Goal: Information Seeking & Learning: Learn about a topic

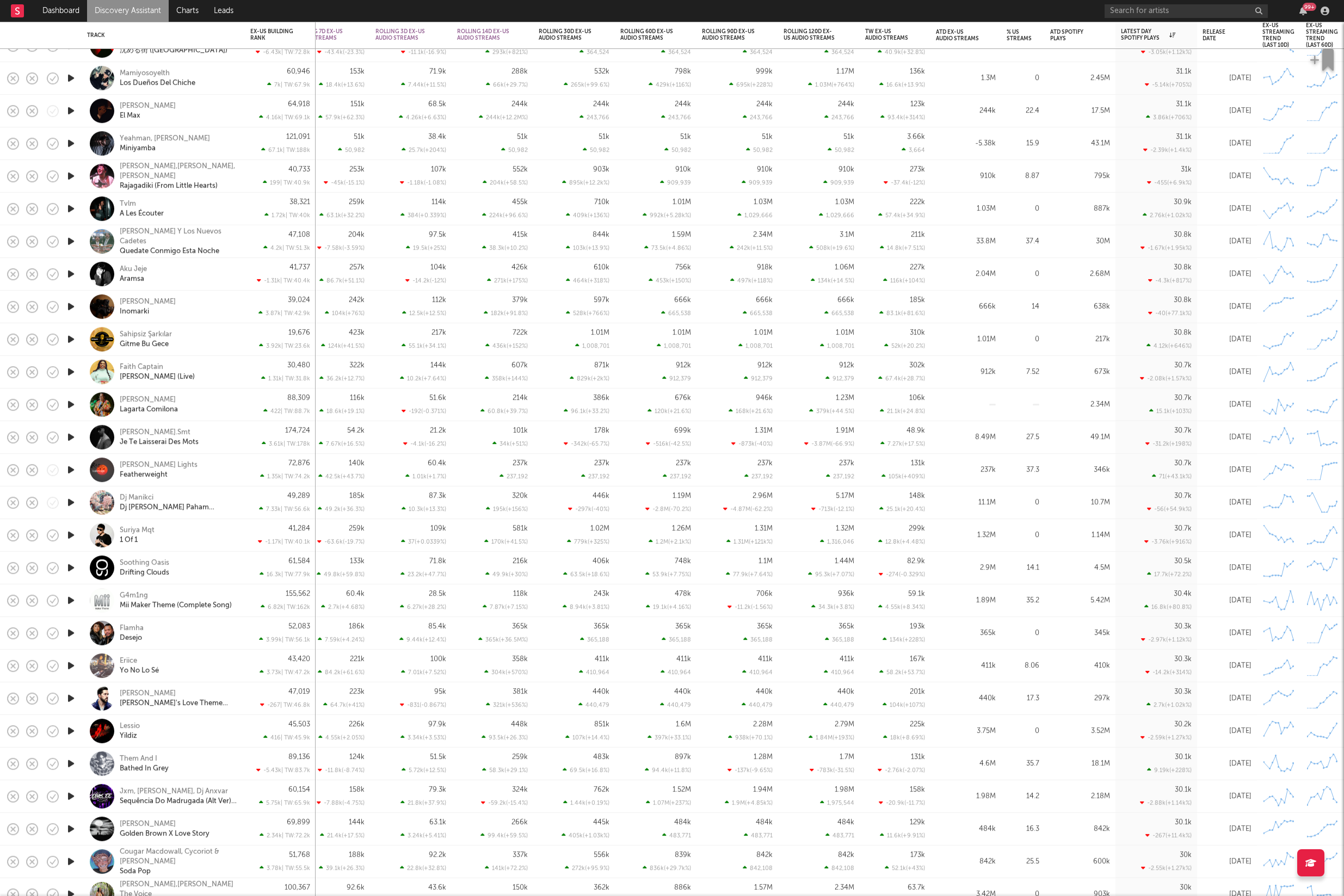
click at [71, 731] on icon "button" at bounding box center [71, 731] width 11 height 14
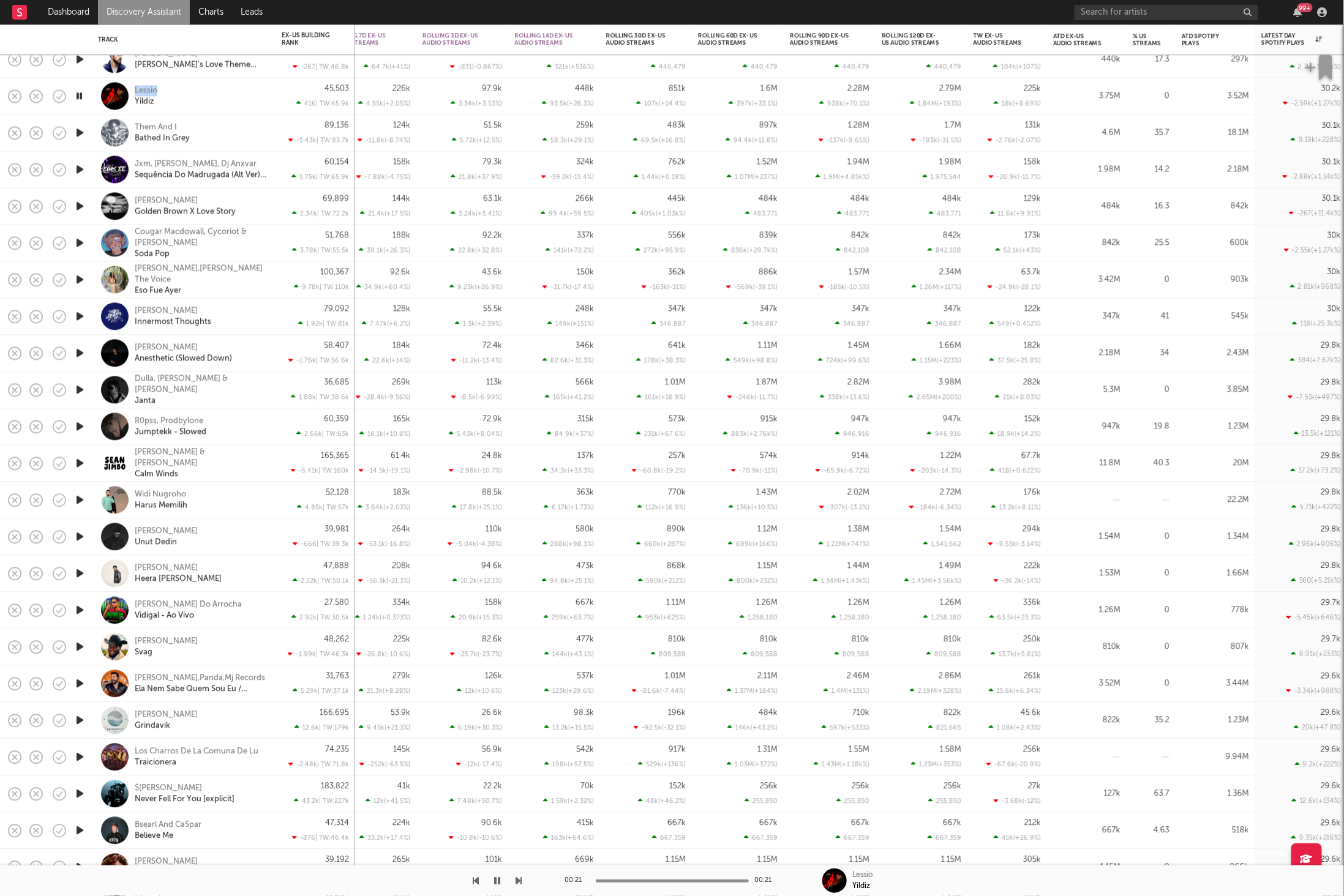
click at [520, 880] on icon "button" at bounding box center [519, 881] width 6 height 10
click at [521, 877] on icon "button" at bounding box center [519, 881] width 6 height 10
click at [476, 879] on icon "button" at bounding box center [476, 881] width 6 height 10
click at [517, 881] on icon "button" at bounding box center [519, 881] width 6 height 10
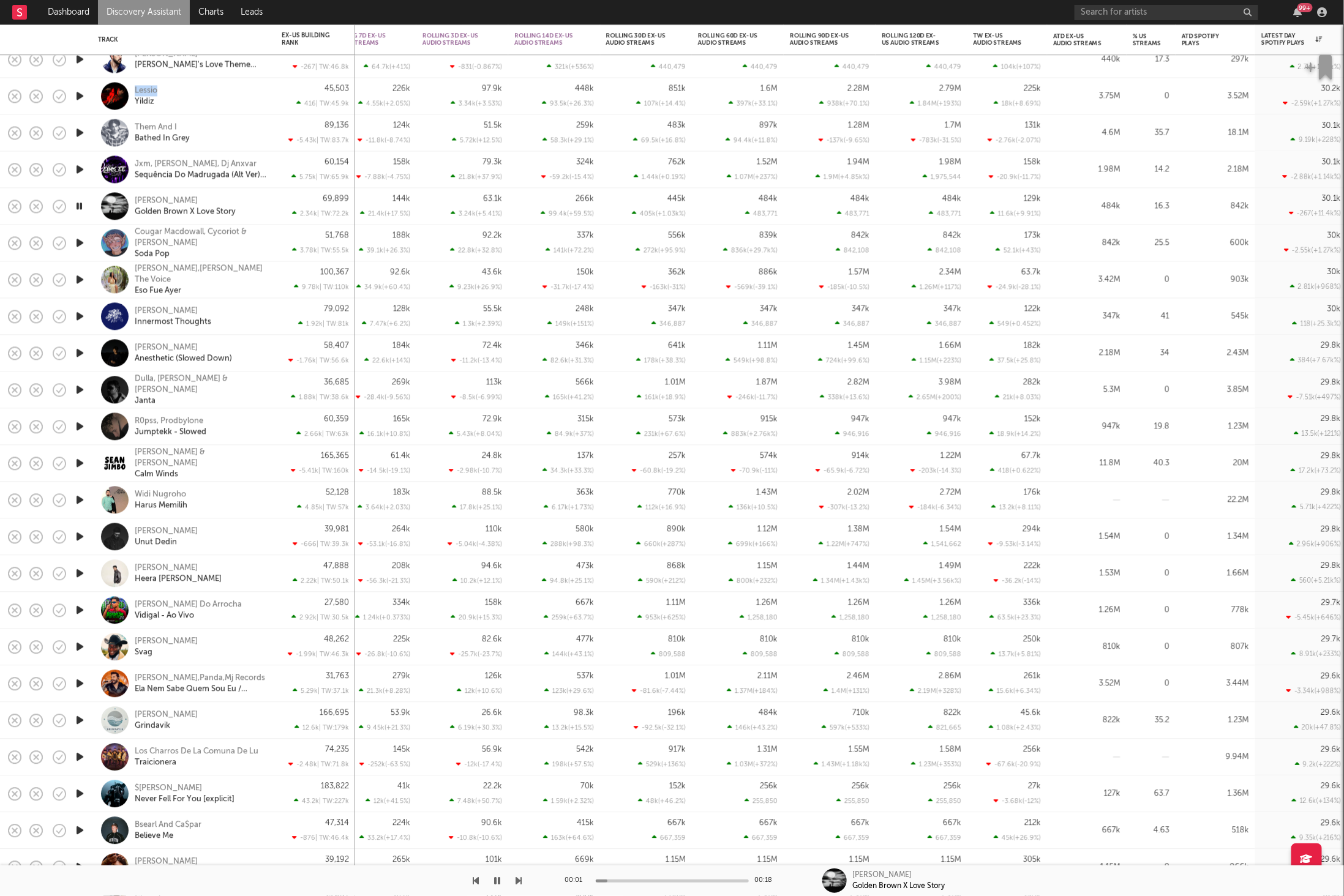
click at [517, 881] on icon "button" at bounding box center [519, 881] width 6 height 10
click at [518, 881] on icon "button" at bounding box center [519, 881] width 6 height 10
click at [253, 344] on div "[PERSON_NAME] [MEDICAL_DATA] (Slowed Down)" at bounding box center [200, 353] width 132 height 22
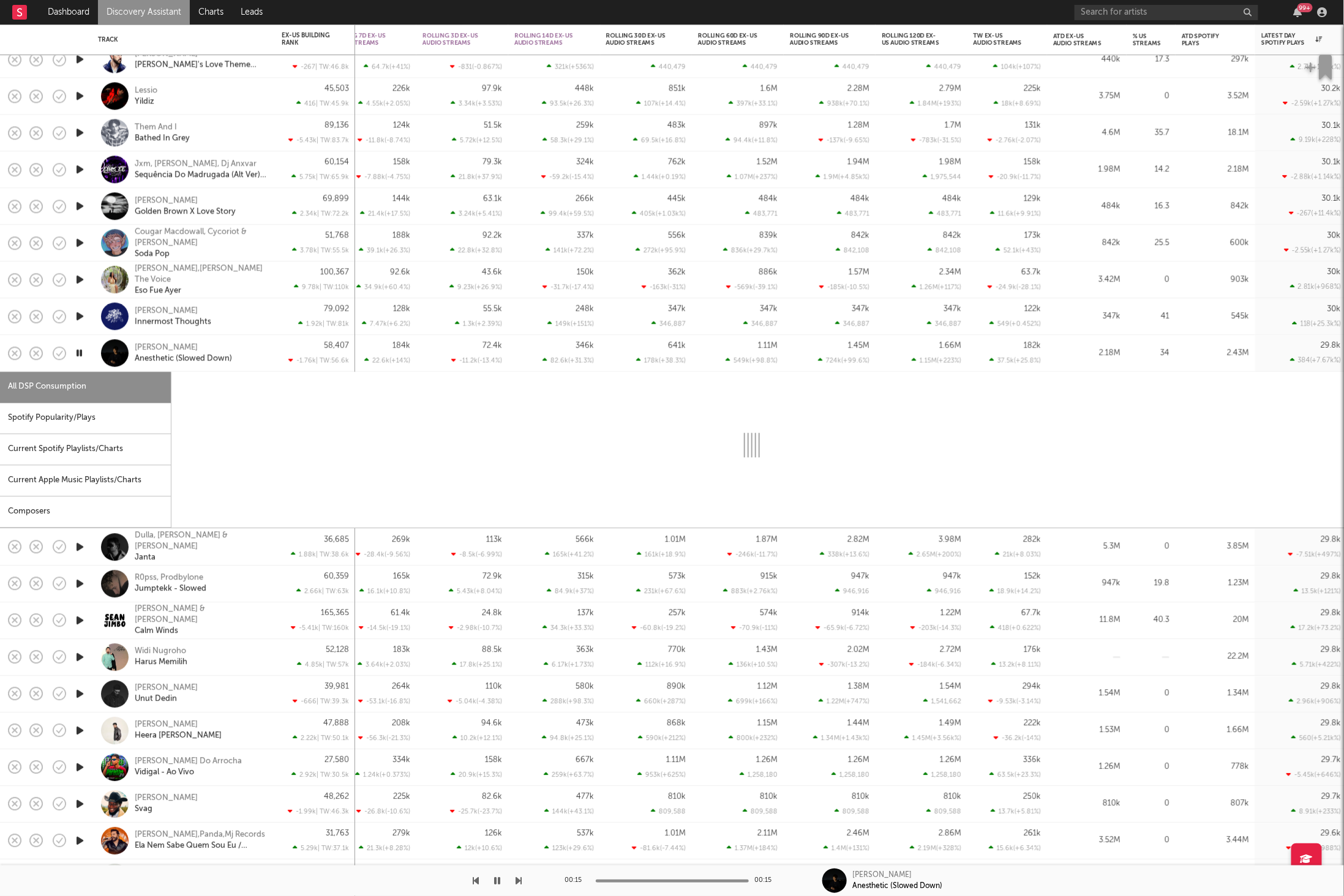
click at [102, 424] on div "Spotify Popularity/Plays" at bounding box center [85, 419] width 171 height 31
select select "1w"
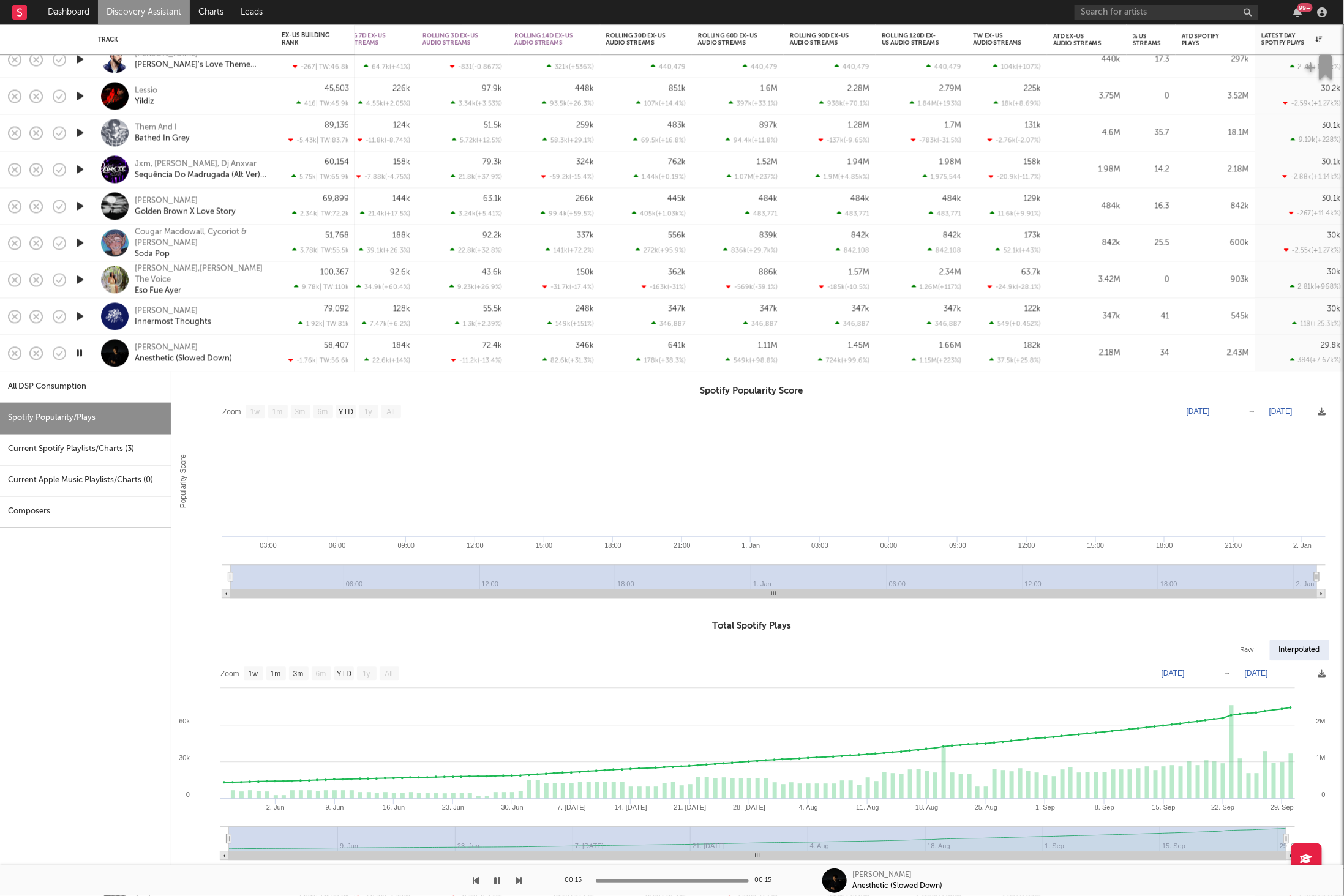
click at [58, 385] on div "All DSP Consumption" at bounding box center [85, 387] width 171 height 31
select select "6m"
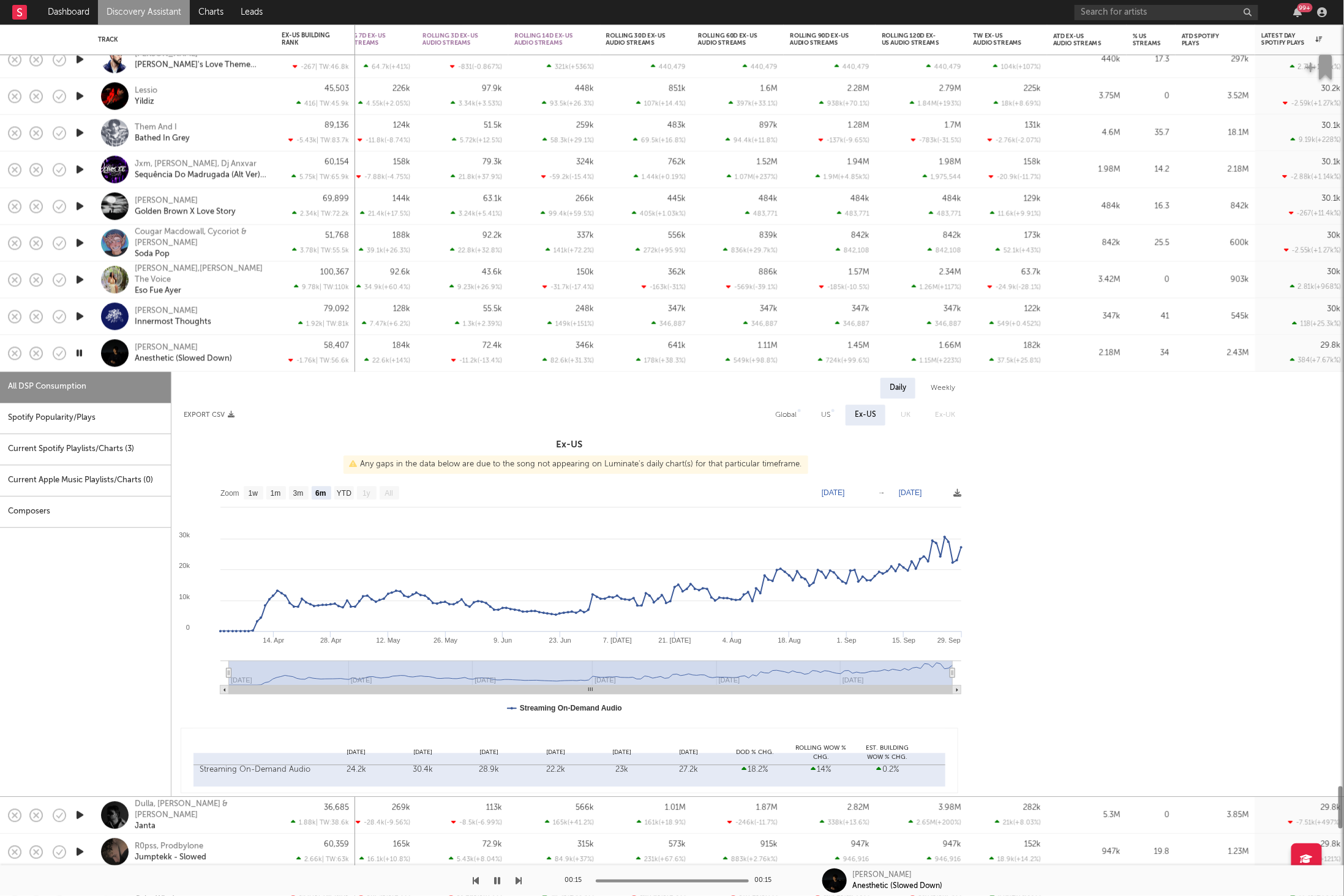
click at [86, 417] on div "Spotify Popularity/Plays" at bounding box center [85, 419] width 171 height 31
select select "1w"
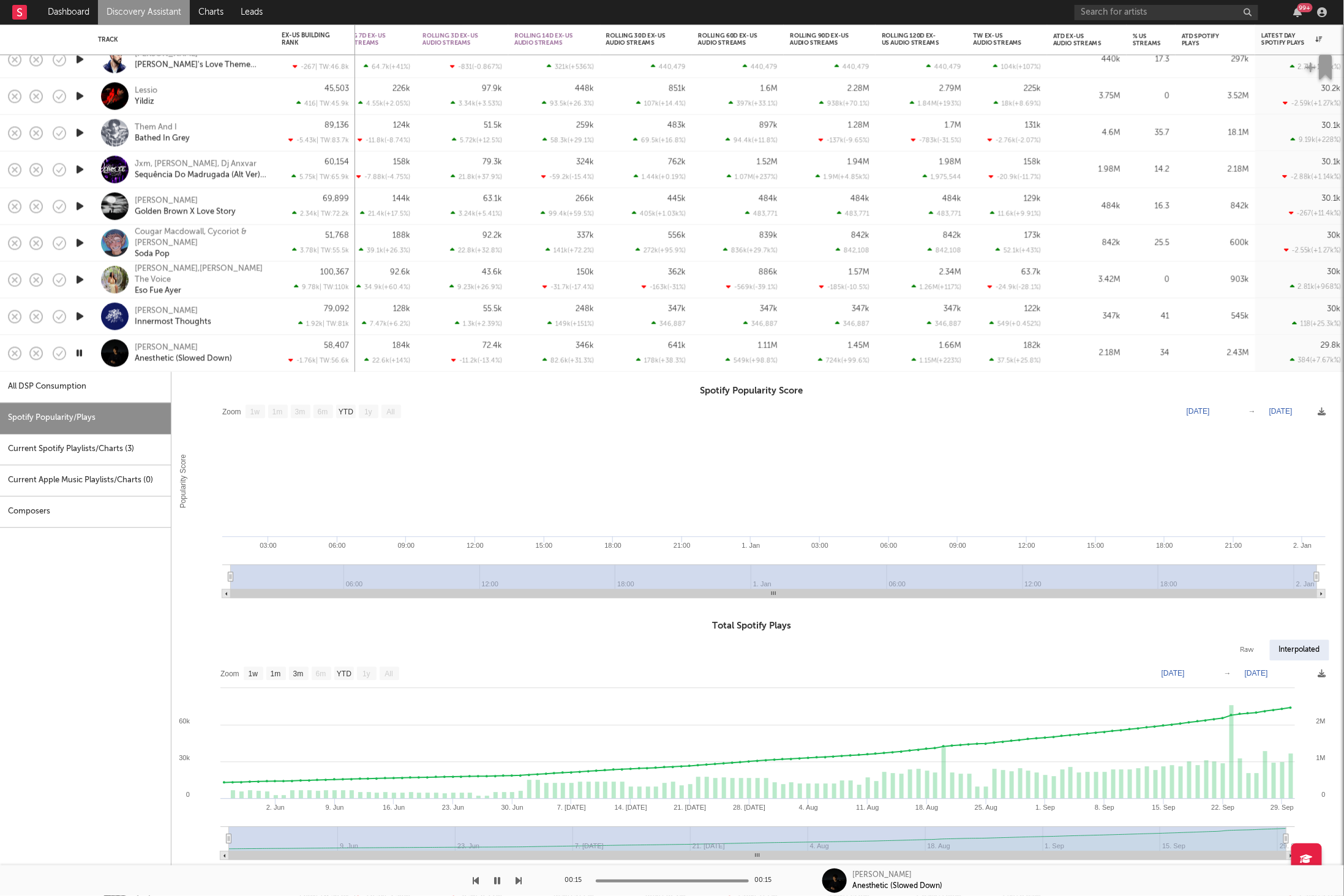
click at [258, 344] on div "[PERSON_NAME] [MEDICAL_DATA] (Slowed Down)" at bounding box center [200, 353] width 132 height 22
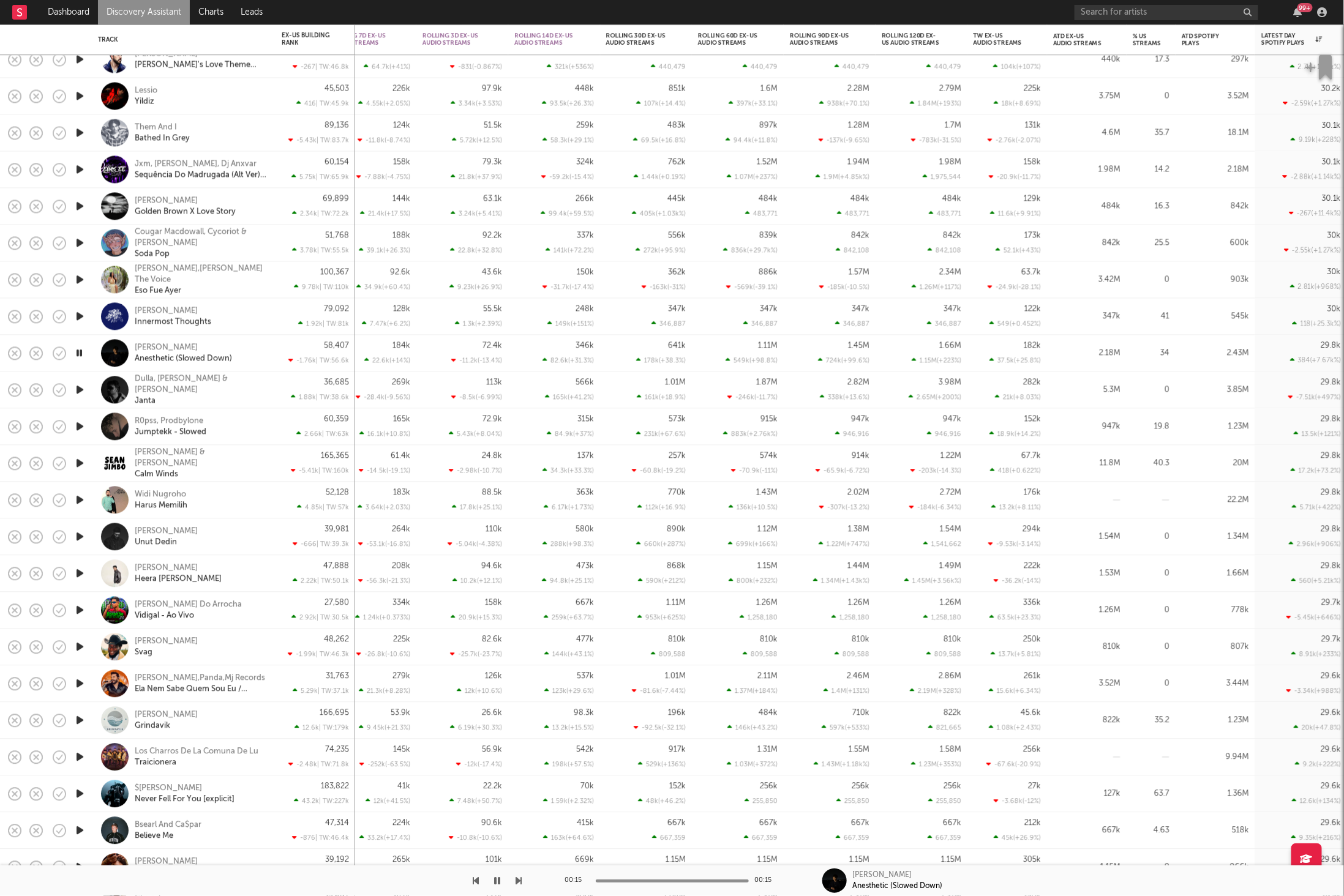
click at [253, 350] on div "[PERSON_NAME] [MEDICAL_DATA] (Slowed Down)" at bounding box center [200, 353] width 132 height 22
select select "6m"
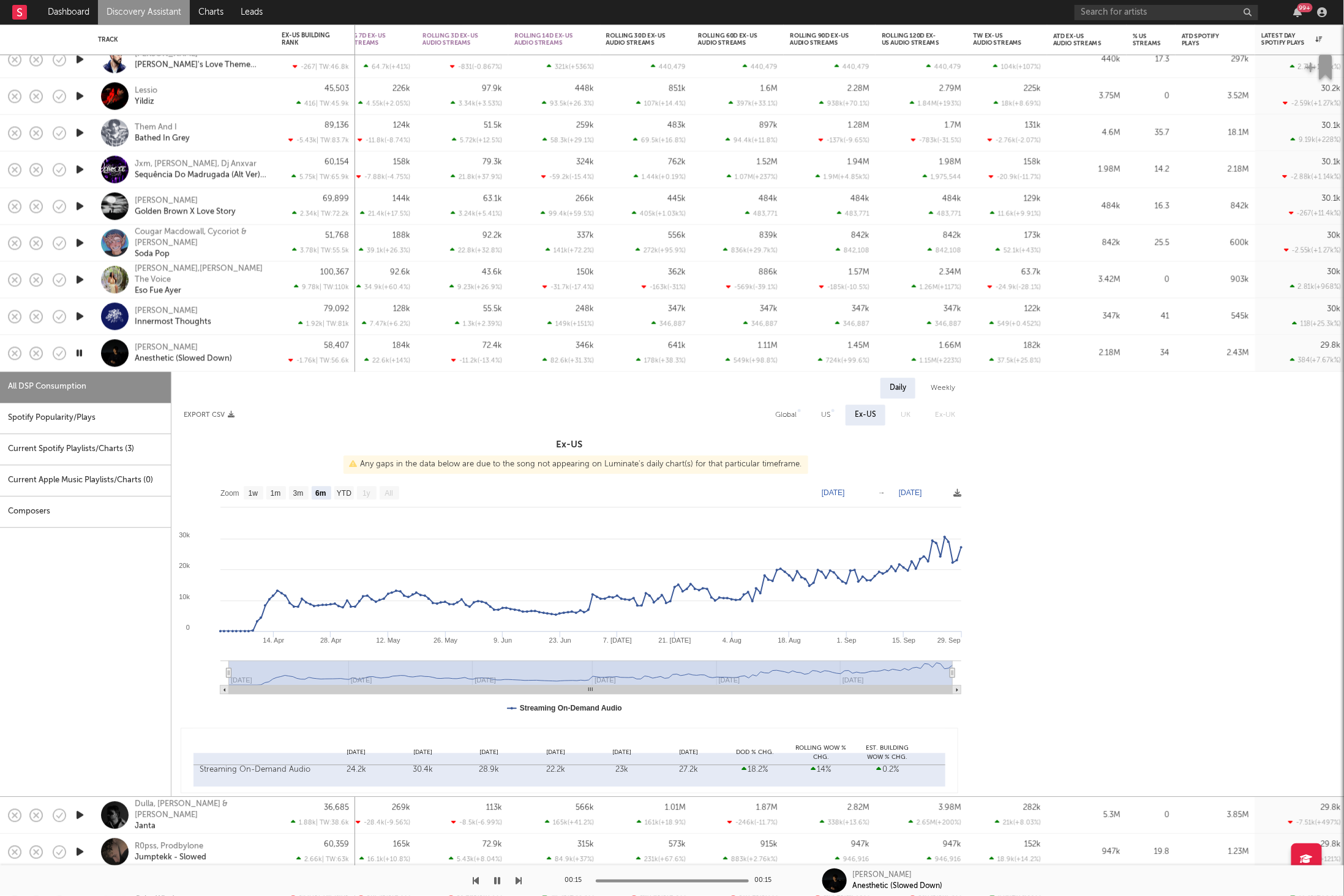
click at [822, 421] on div "US" at bounding box center [825, 415] width 9 height 15
select select "6m"
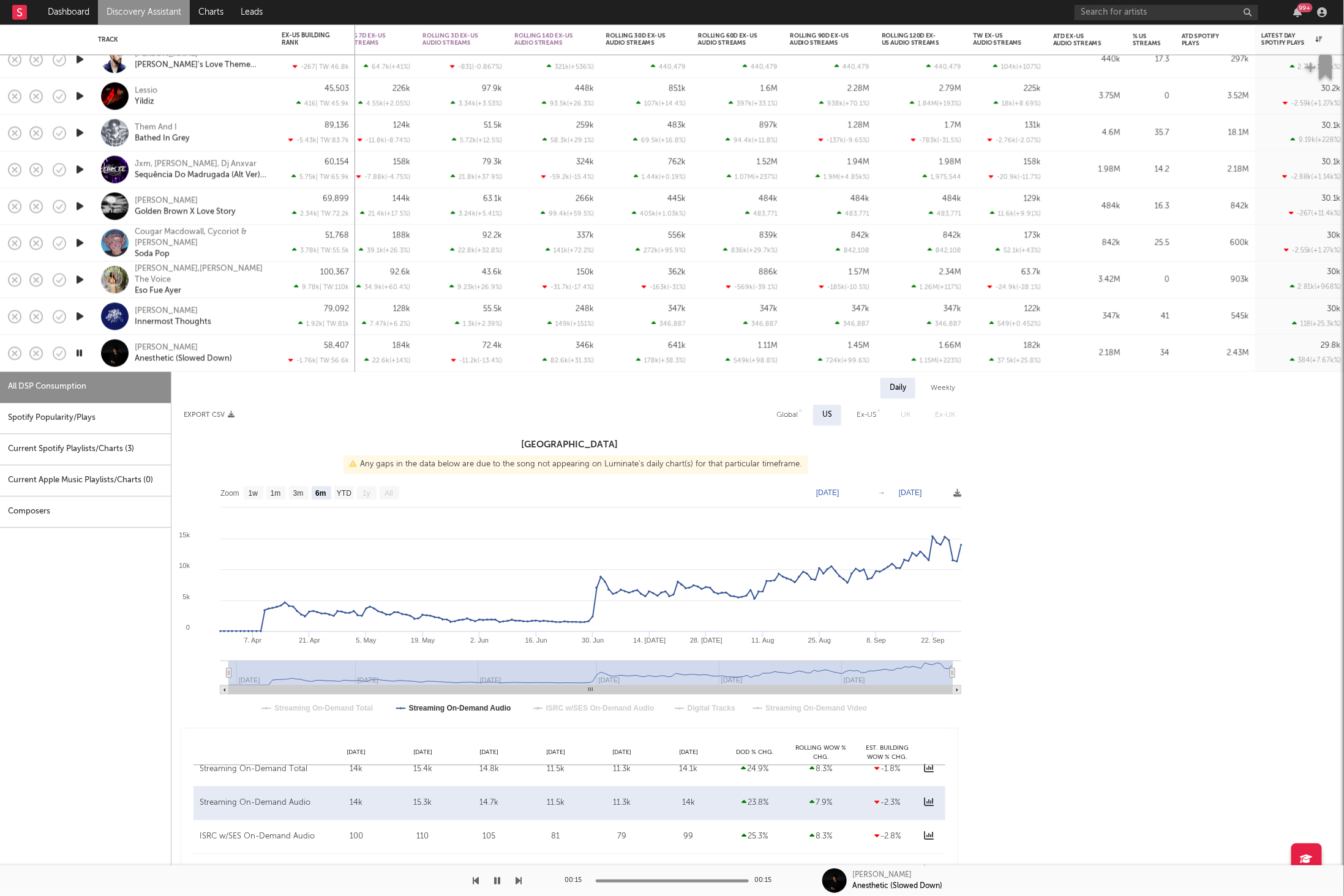
click at [789, 415] on div "Global" at bounding box center [787, 415] width 22 height 15
select select "6m"
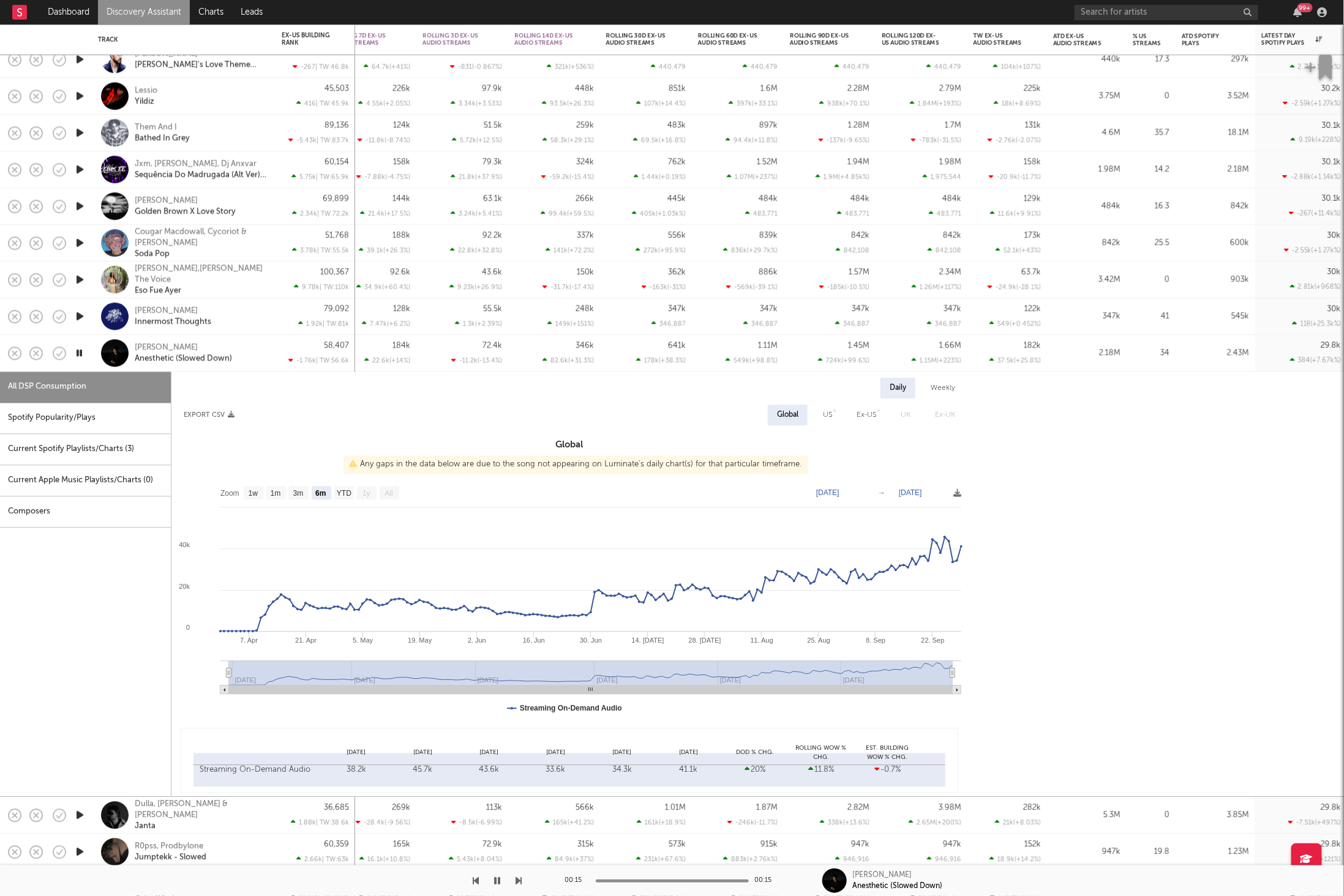
click at [61, 423] on div "Spotify Popularity/Plays" at bounding box center [85, 419] width 171 height 31
select select "1w"
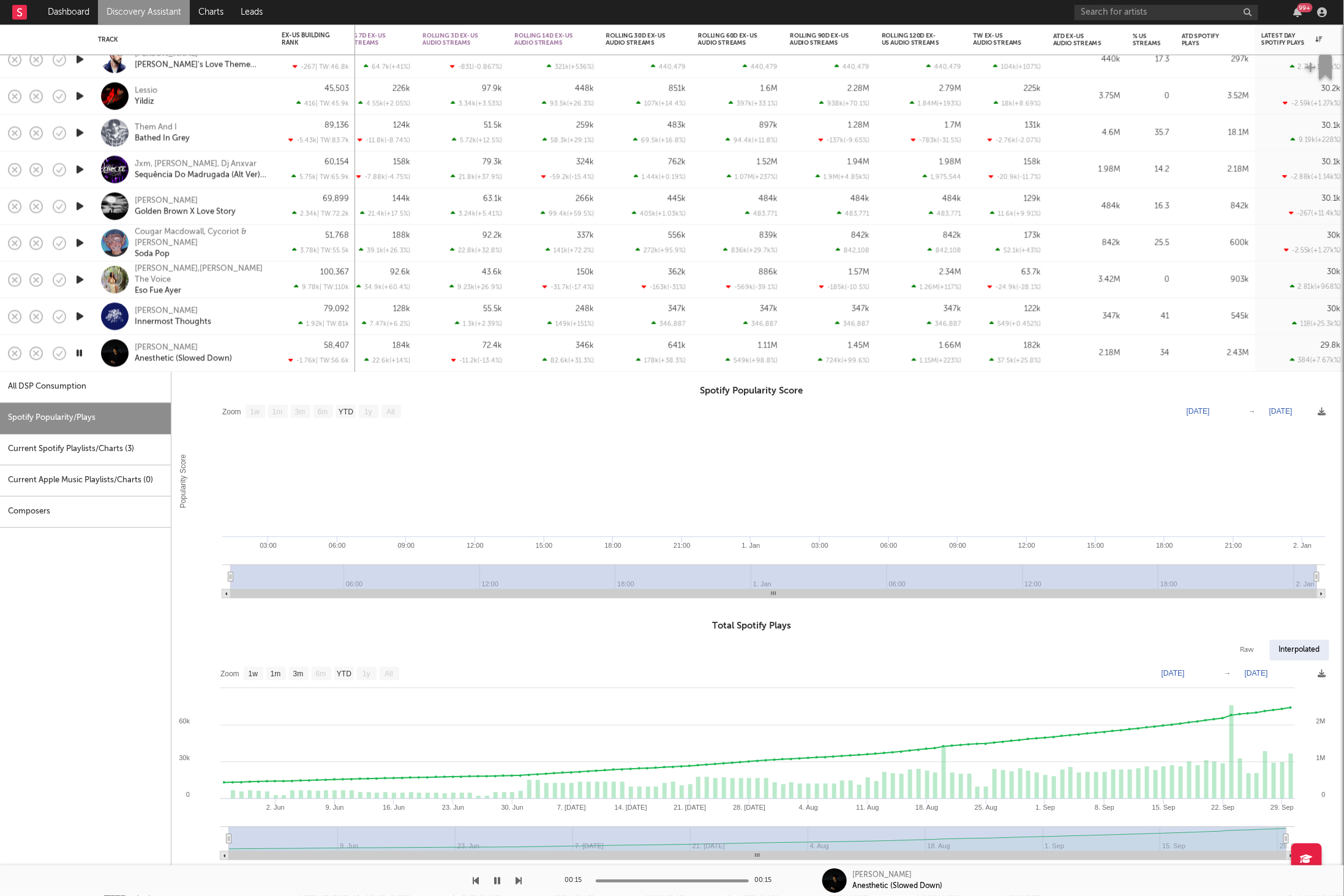
click at [86, 391] on div "All DSP Consumption" at bounding box center [85, 387] width 171 height 31
select select "6m"
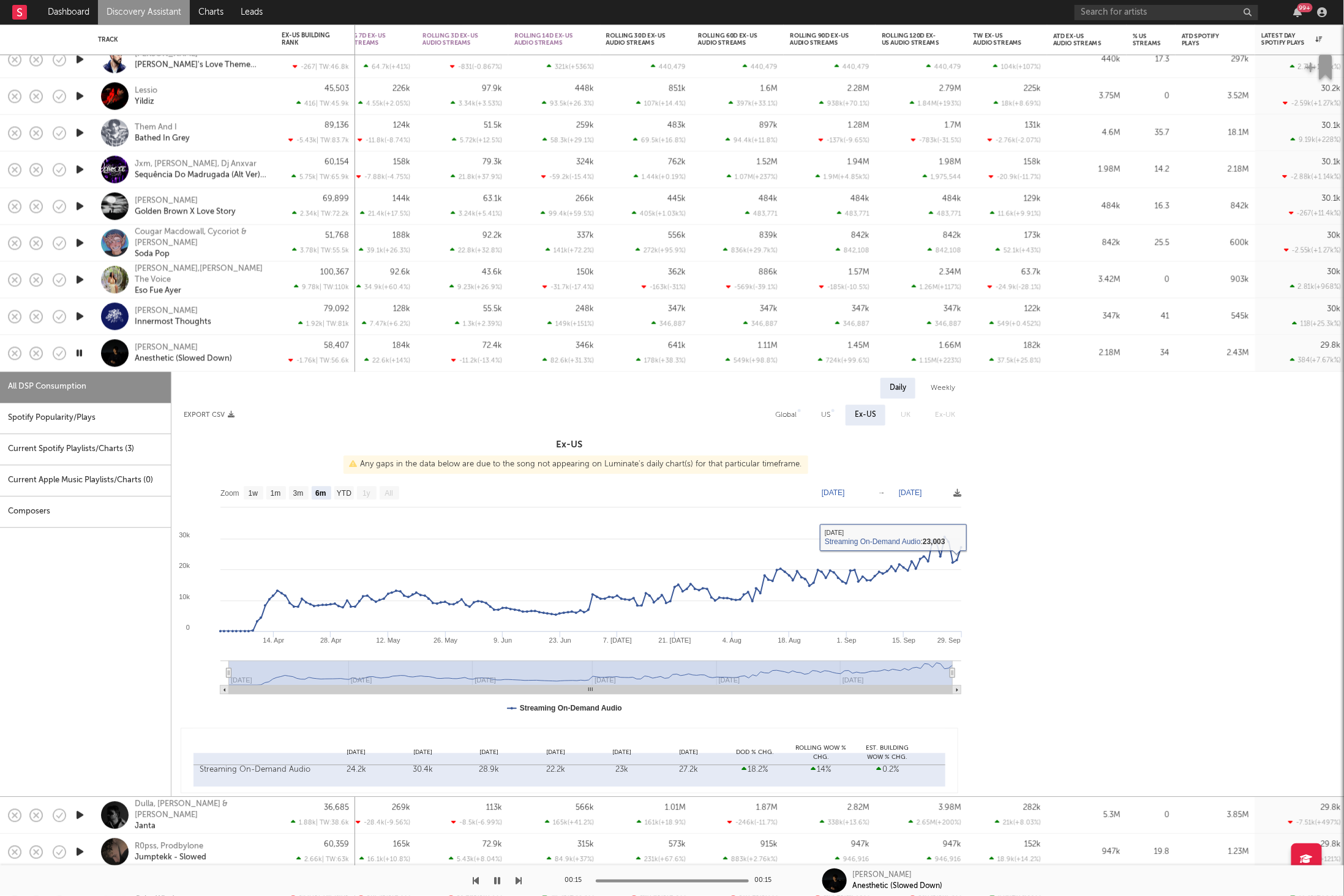
click at [825, 410] on div "US" at bounding box center [825, 415] width 9 height 15
select select "6m"
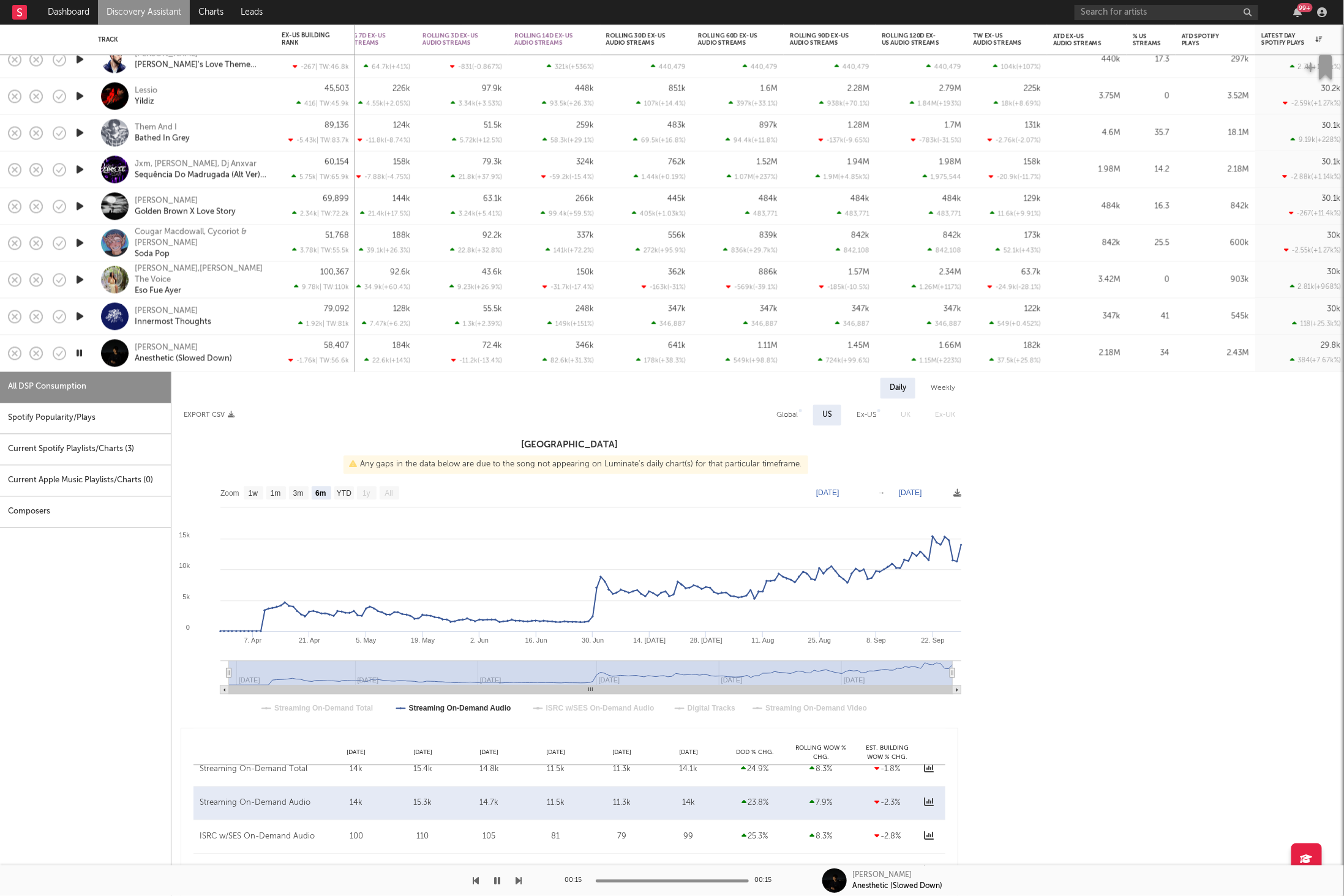
click at [259, 346] on div "[PERSON_NAME] [MEDICAL_DATA] (Slowed Down)" at bounding box center [200, 353] width 132 height 22
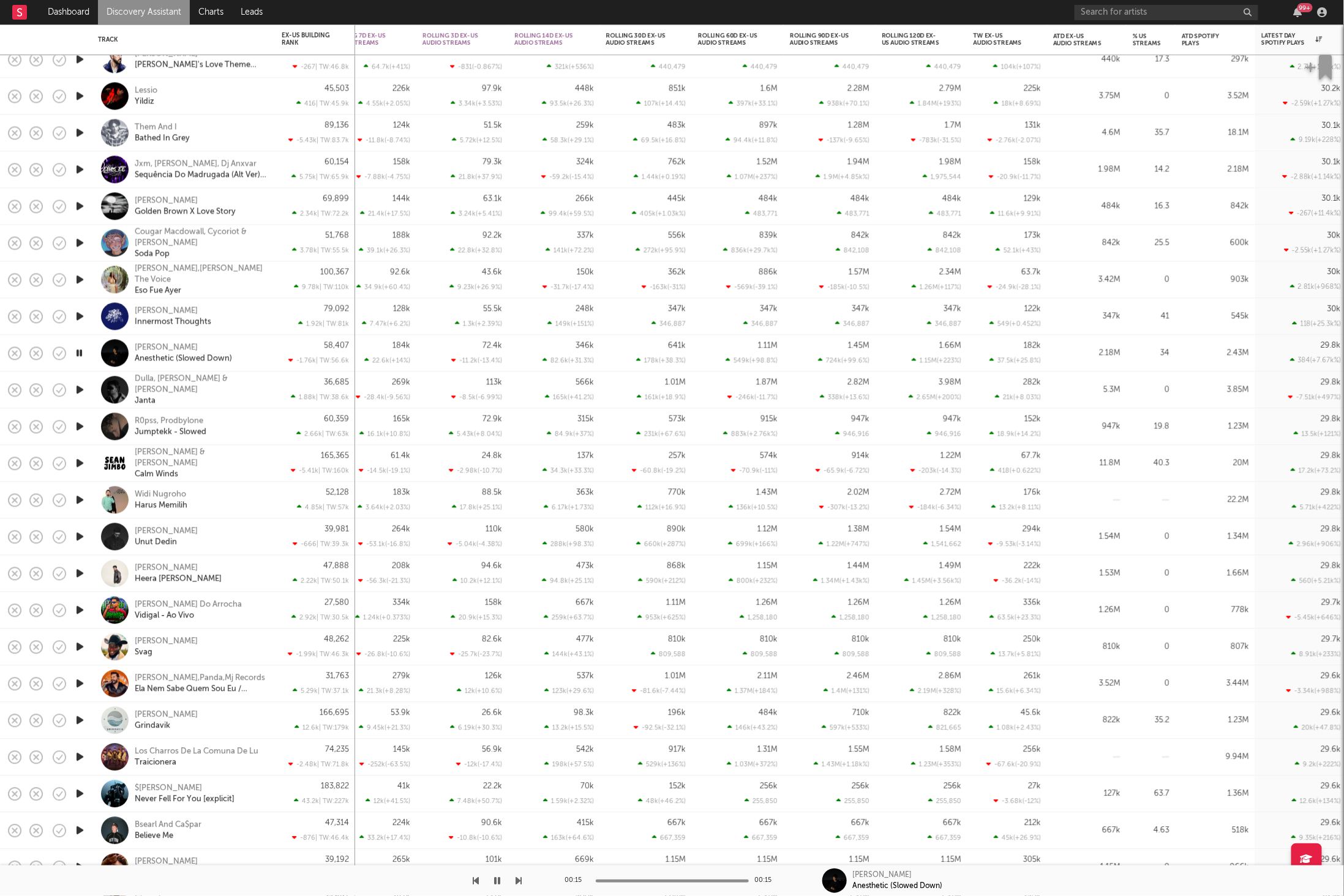
click at [519, 881] on icon "button" at bounding box center [519, 881] width 6 height 10
click at [501, 886] on icon "button" at bounding box center [498, 881] width 6 height 10
click at [498, 882] on icon "button" at bounding box center [498, 881] width 8 height 10
click at [517, 882] on icon "button" at bounding box center [519, 881] width 6 height 10
click at [525, 879] on div "00:26 00:26 R0pss, Prodbylone Jumptekk - Slowed" at bounding box center [672, 881] width 1344 height 31
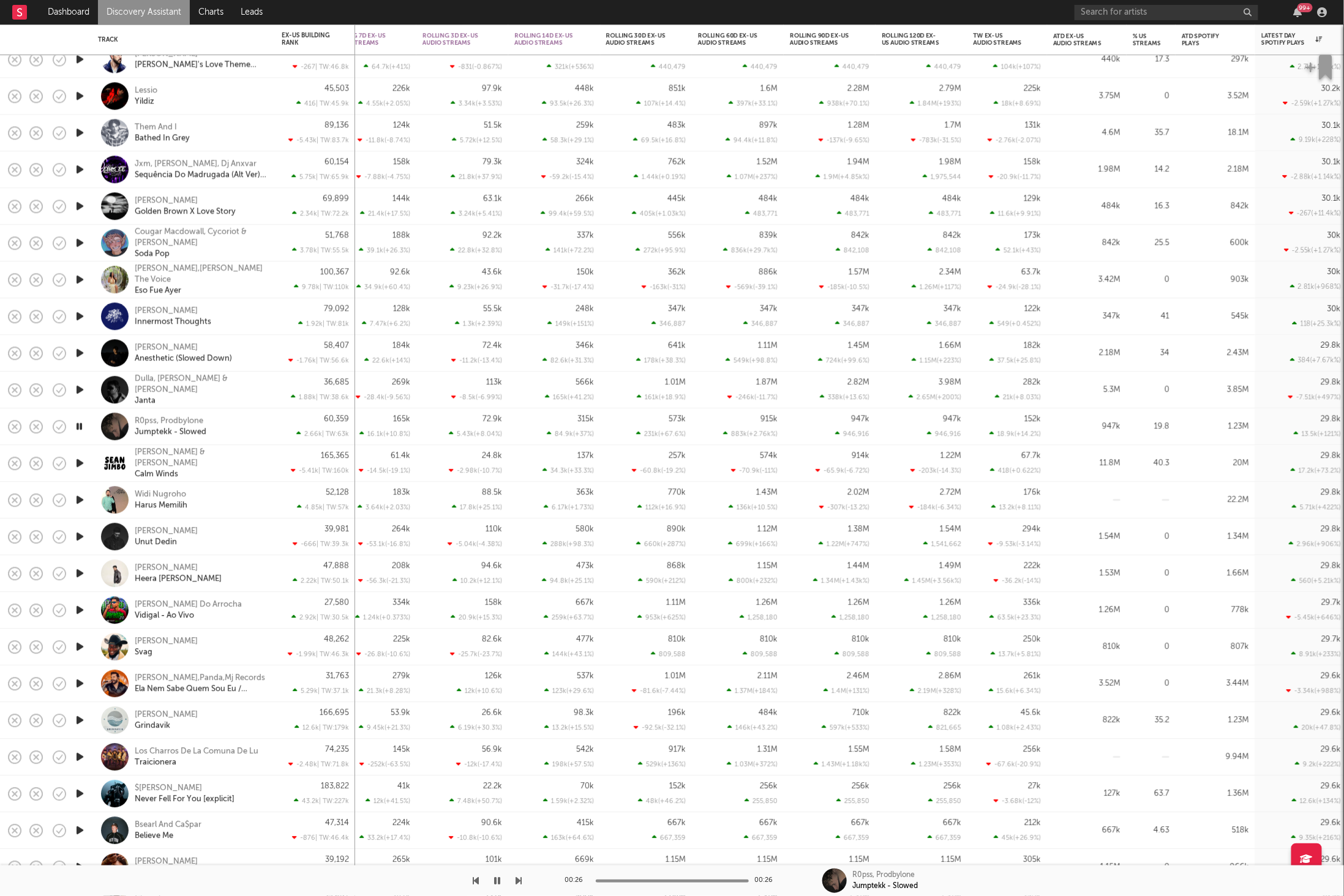
click at [521, 881] on icon "button" at bounding box center [519, 881] width 6 height 10
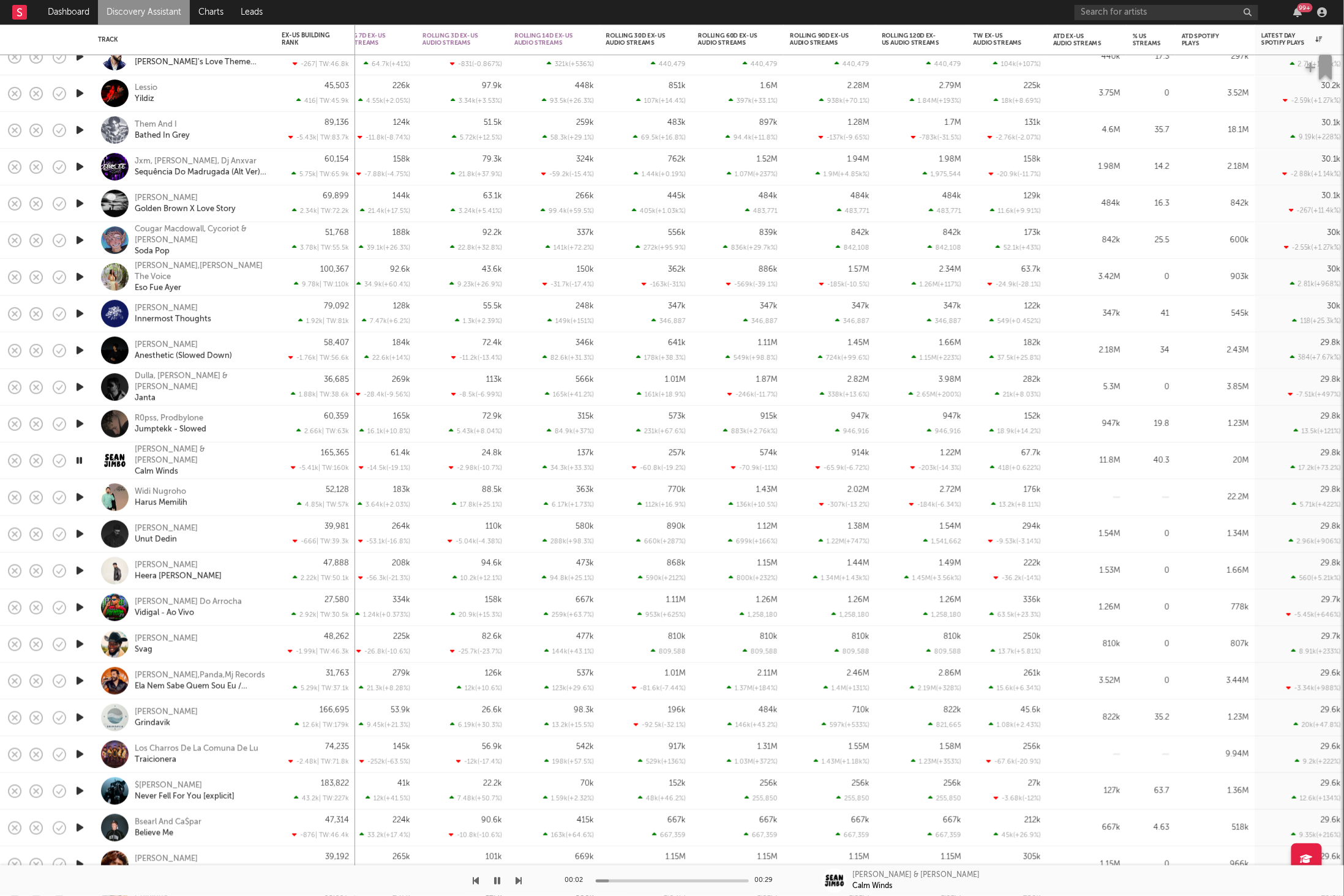
click at [636, 877] on div "00:02 00:29" at bounding box center [672, 881] width 214 height 31
click at [639, 879] on div at bounding box center [673, 881] width 153 height 3
click at [646, 879] on div at bounding box center [673, 881] width 153 height 3
click at [659, 878] on div "00:09 00:29" at bounding box center [672, 881] width 214 height 31
click at [675, 879] on div "00:10 00:29" at bounding box center [672, 881] width 214 height 31
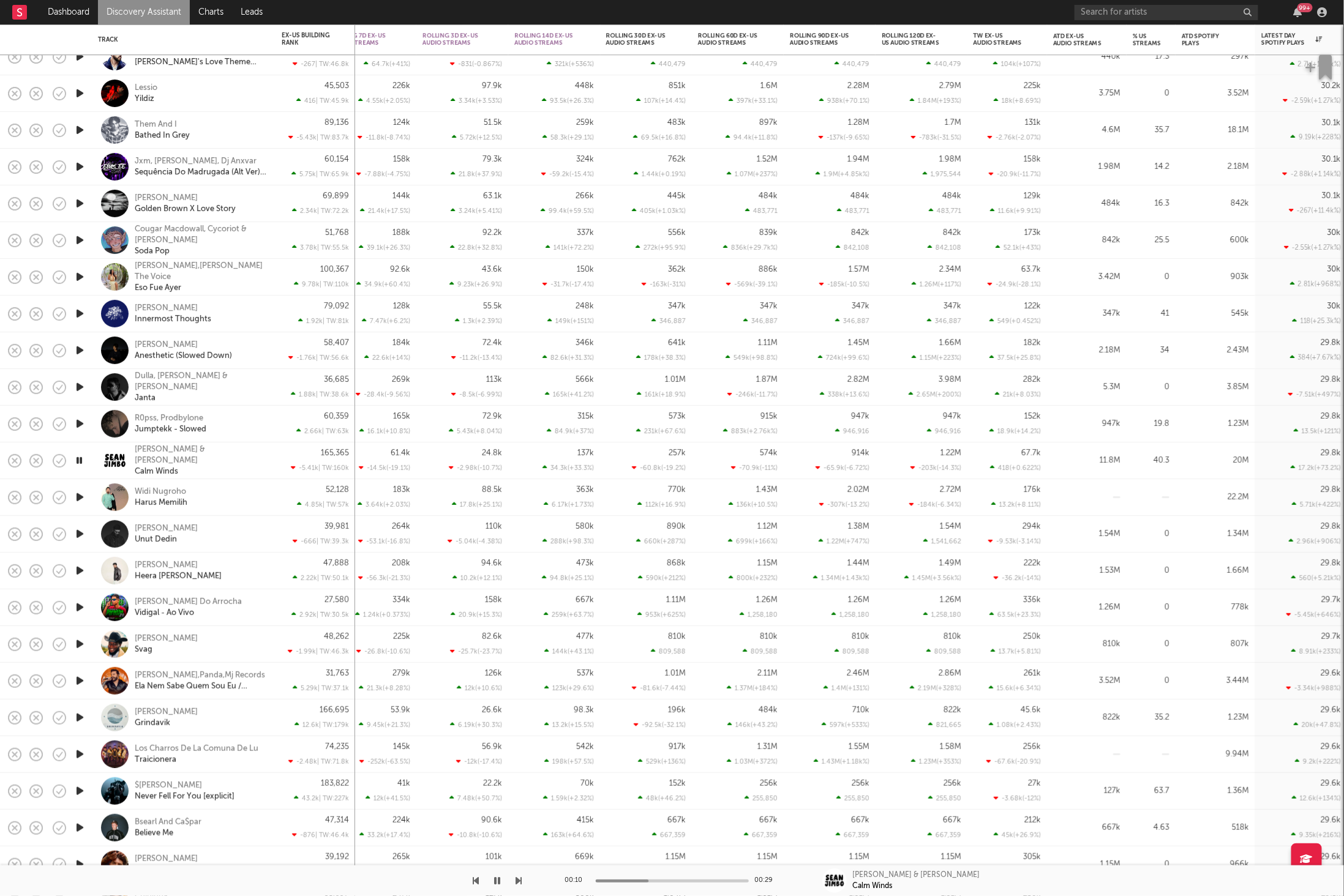
click at [685, 881] on div at bounding box center [673, 881] width 153 height 3
click at [517, 879] on icon "button" at bounding box center [519, 881] width 6 height 10
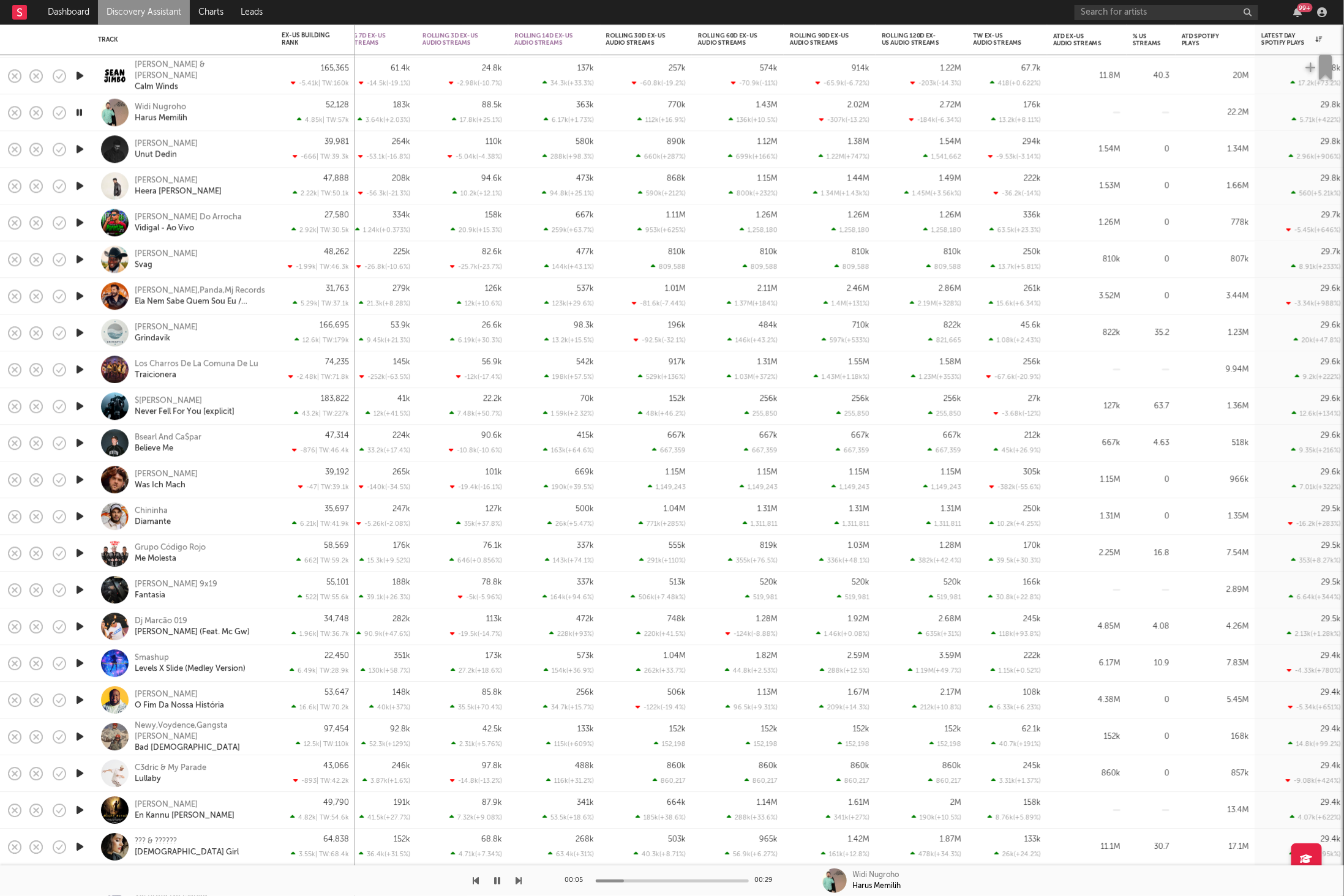
click at [517, 879] on icon "button" at bounding box center [519, 881] width 6 height 10
click at [519, 883] on icon "button" at bounding box center [519, 881] width 6 height 10
click at [520, 881] on icon "button" at bounding box center [519, 881] width 6 height 10
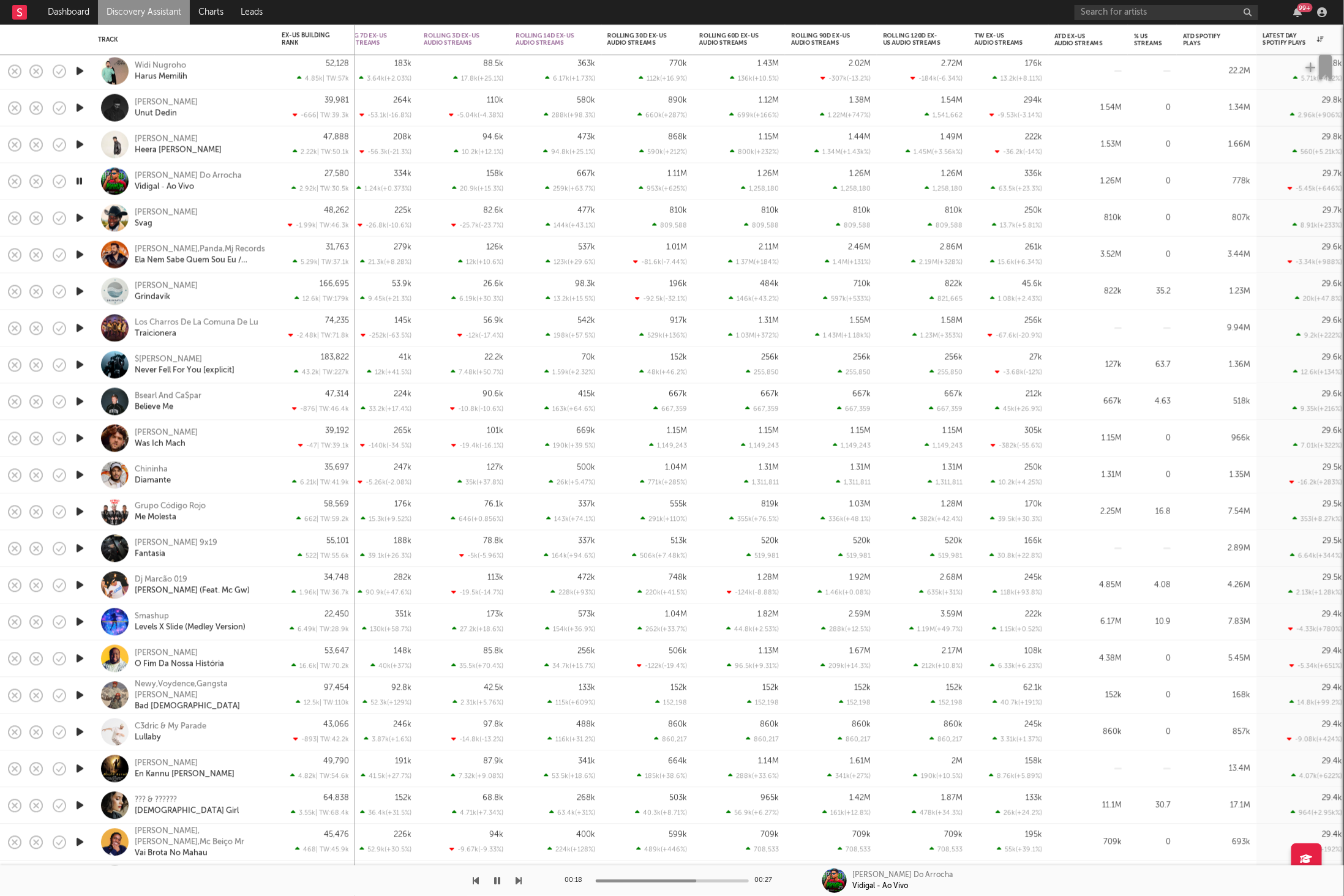
click at [501, 883] on icon "button" at bounding box center [498, 881] width 6 height 10
click at [489, 880] on div at bounding box center [261, 881] width 522 height 31
click at [496, 879] on icon "button" at bounding box center [498, 881] width 8 height 10
click at [518, 881] on icon "button" at bounding box center [519, 881] width 6 height 10
click at [517, 881] on icon "button" at bounding box center [519, 881] width 6 height 10
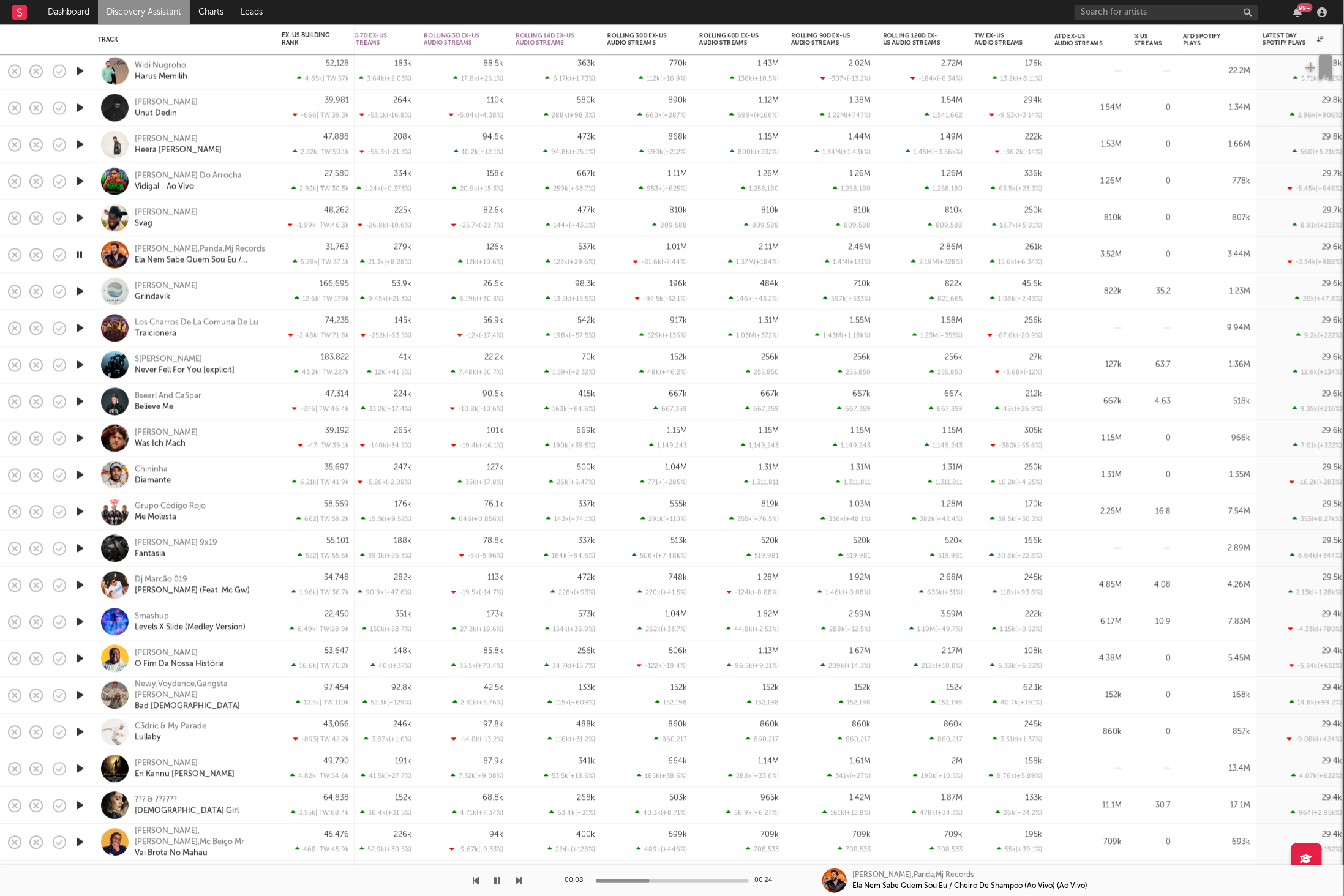
click at [493, 877] on button "button" at bounding box center [498, 881] width 13 height 31
click at [496, 884] on icon "button" at bounding box center [498, 881] width 8 height 10
click at [521, 882] on icon "button" at bounding box center [519, 881] width 6 height 10
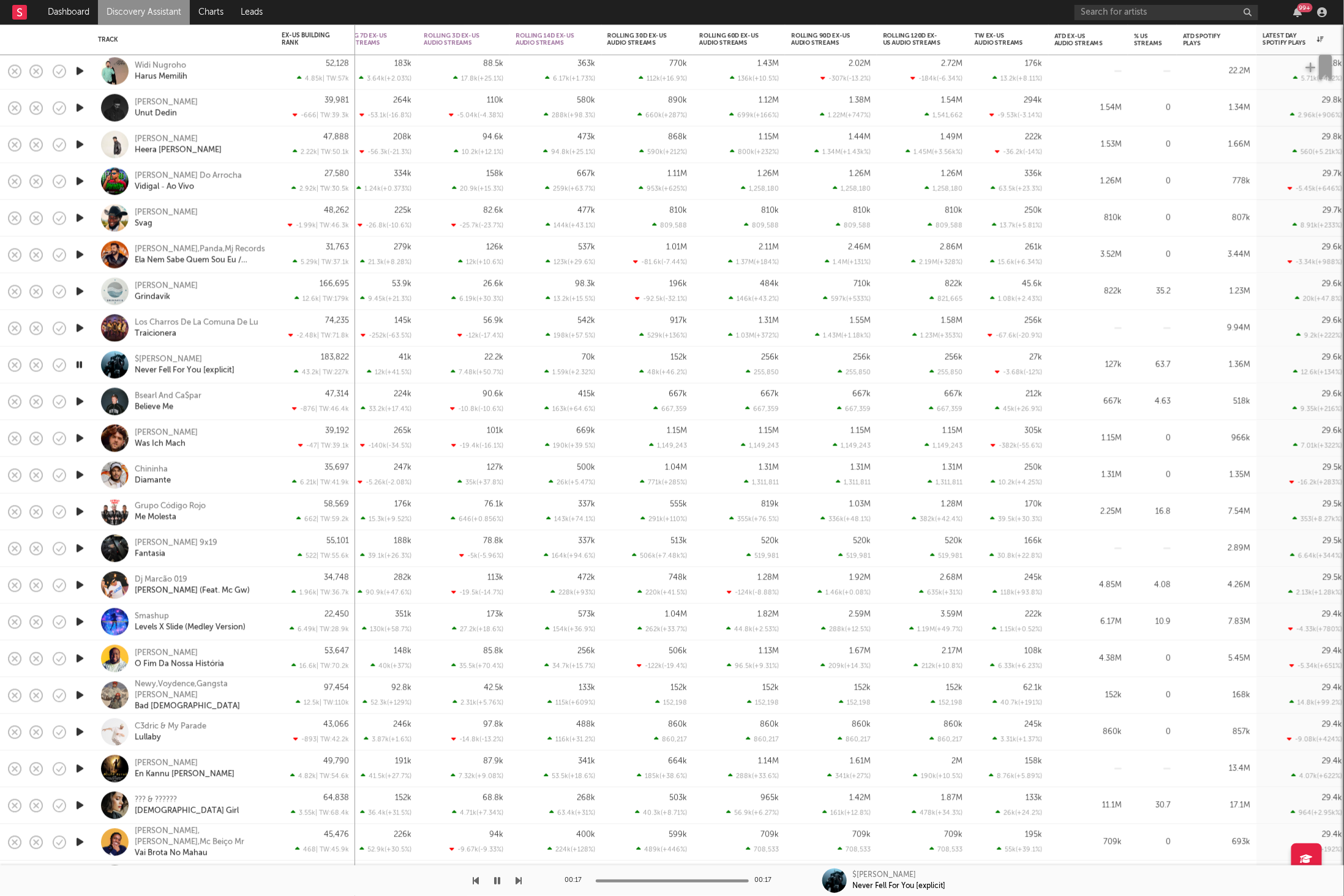
click at [521, 880] on icon "button" at bounding box center [519, 881] width 6 height 10
click at [264, 365] on div "$[PERSON_NAME] Never Fell For You [explicit]" at bounding box center [200, 365] width 132 height 22
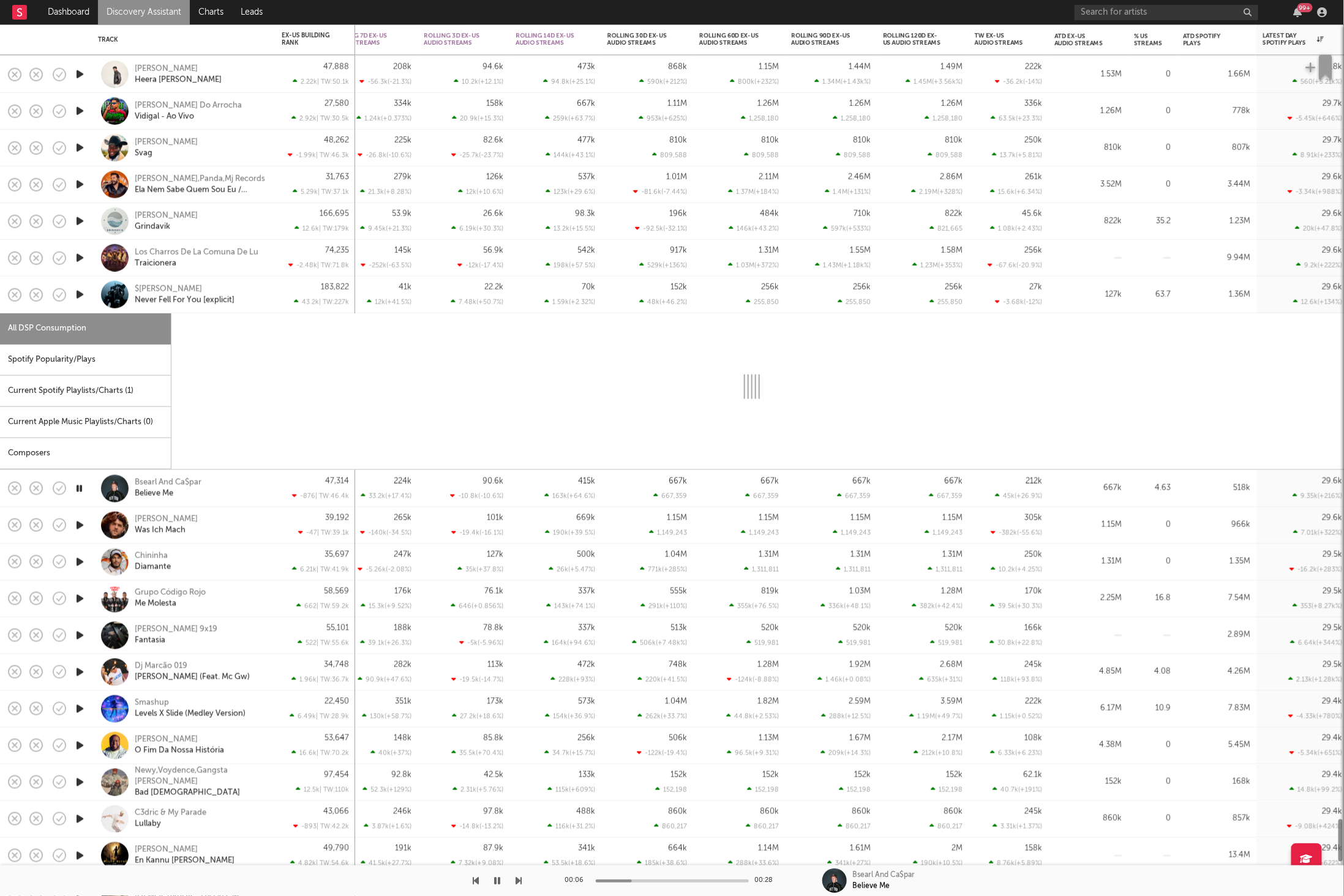
select select "6m"
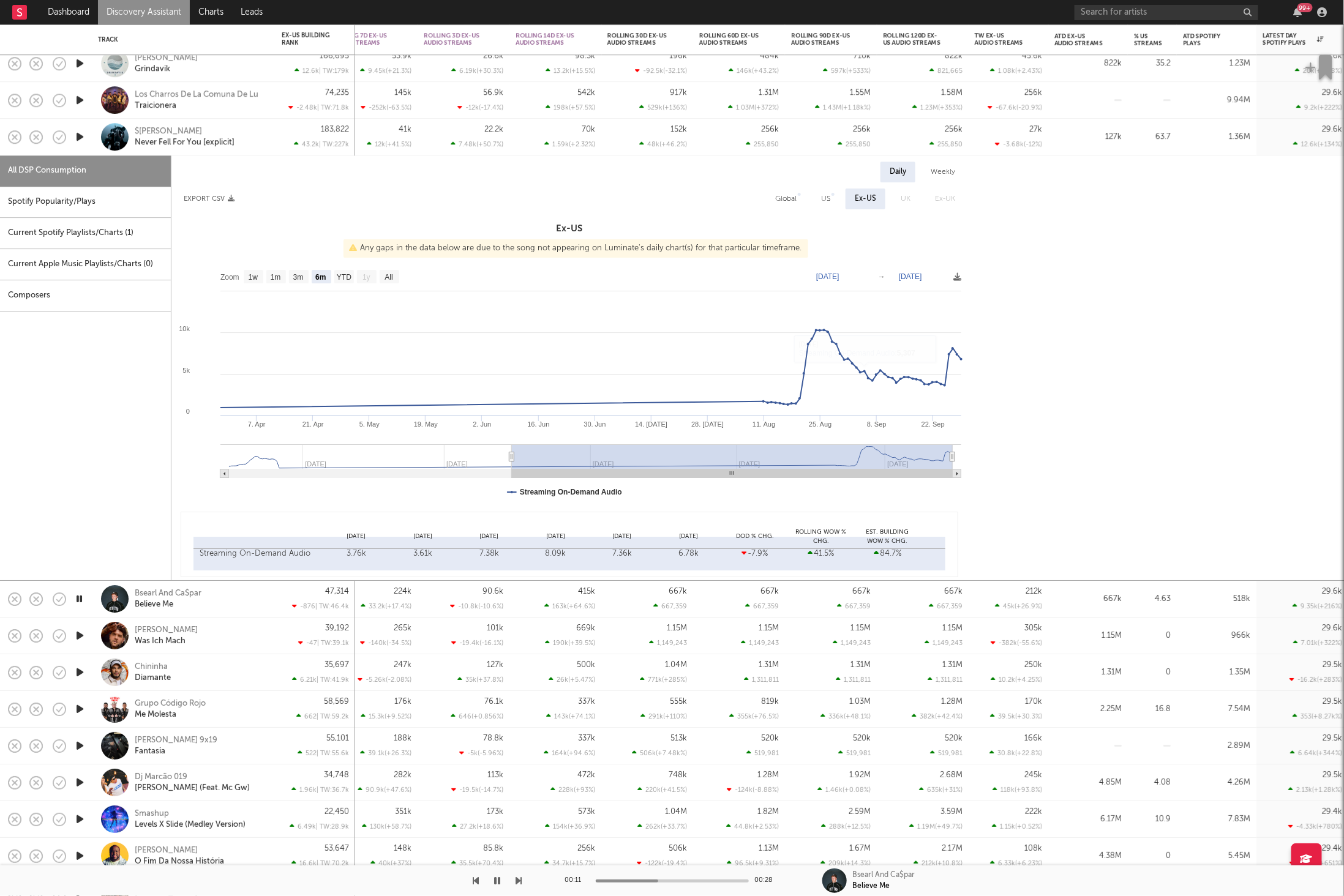
click at [109, 204] on div "Spotify Popularity/Plays" at bounding box center [85, 202] width 171 height 31
select select "1w"
select select "6m"
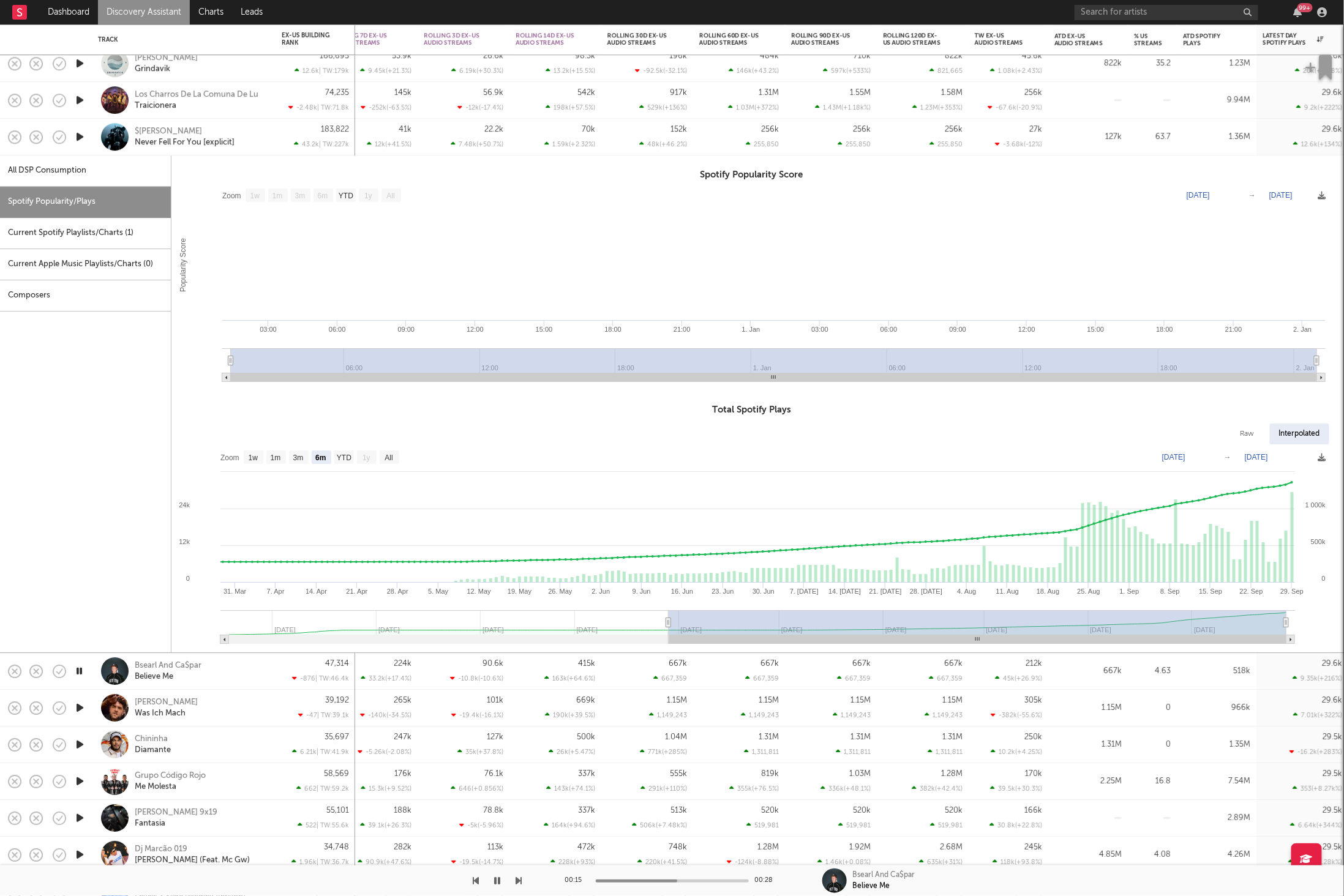
click at [266, 133] on div "$[PERSON_NAME] Never Fell For You [explicit]" at bounding box center [200, 137] width 132 height 22
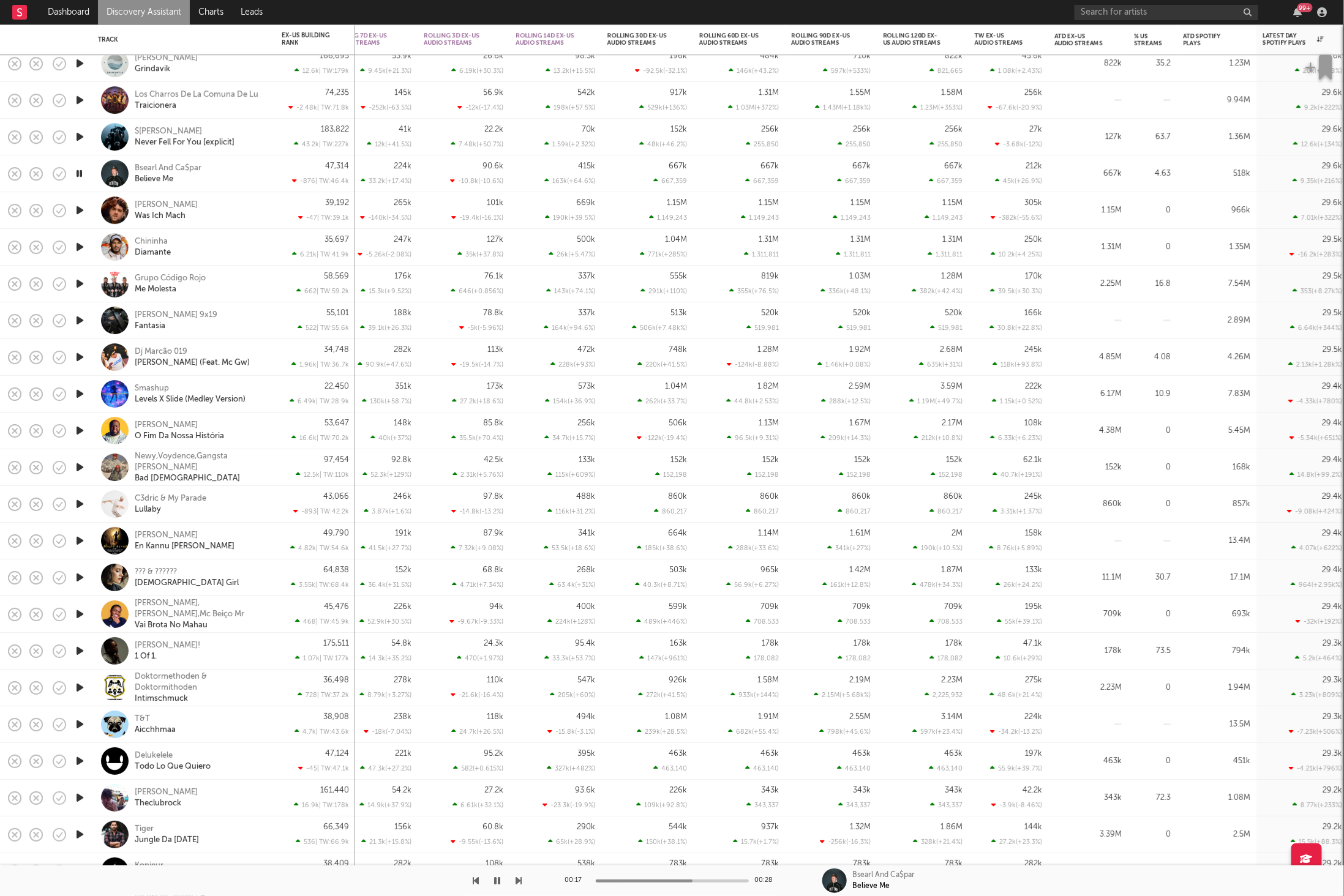
click at [223, 176] on div "Bsearl And Ca$par Believe Me" at bounding box center [200, 174] width 132 height 22
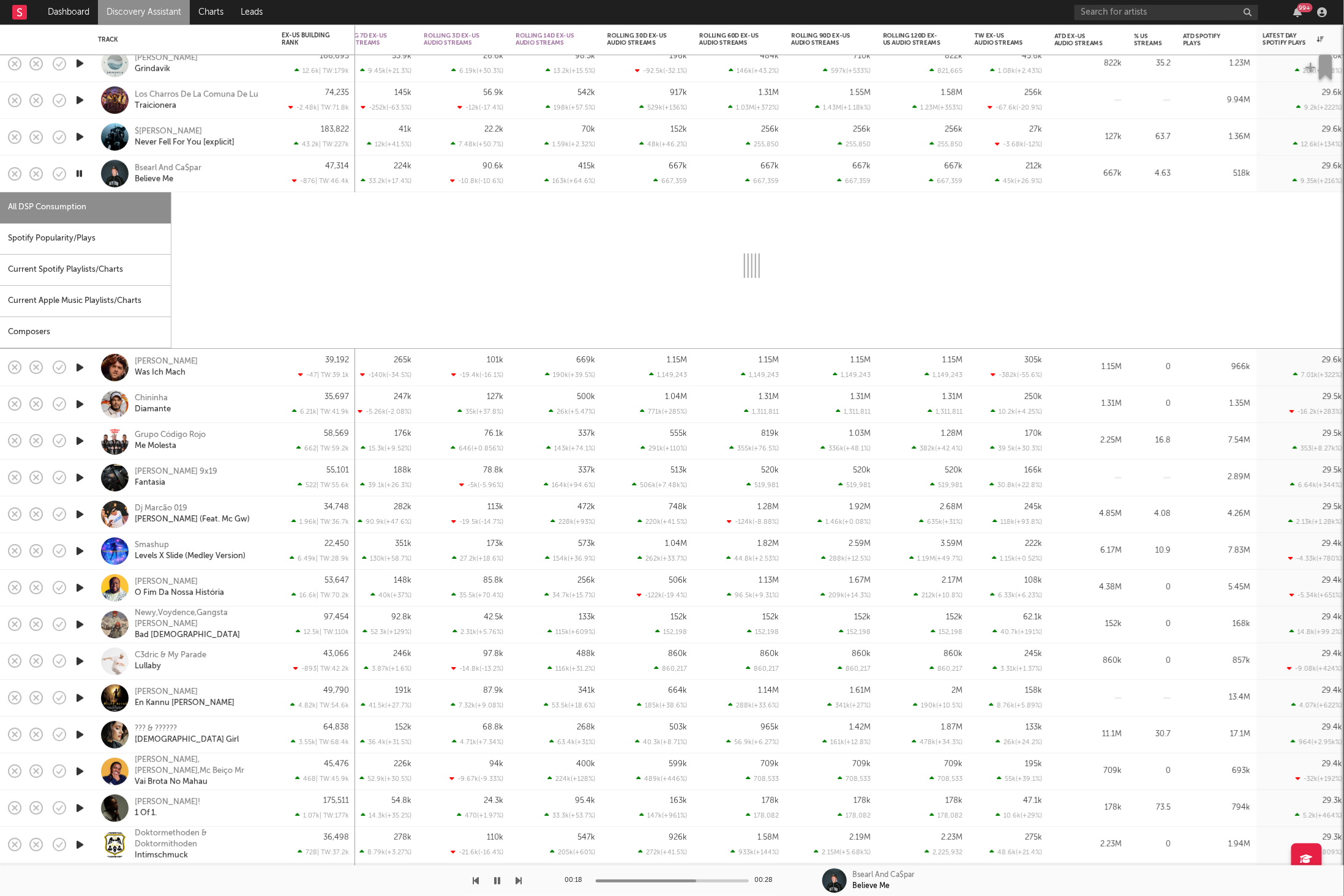
click at [115, 240] on div "Spotify Popularity/Plays" at bounding box center [85, 239] width 171 height 31
select select "1w"
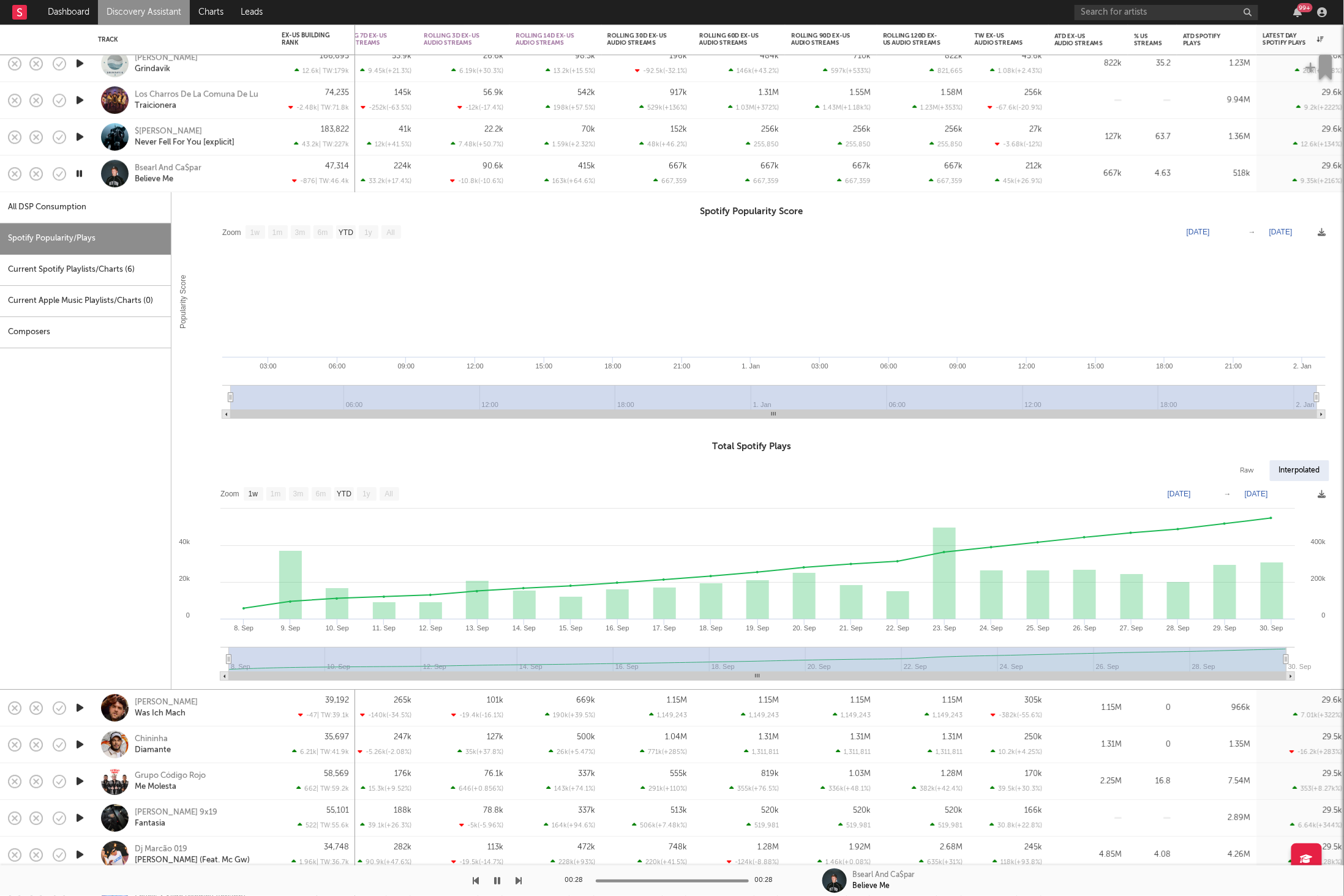
click at [242, 179] on div "Bsearl And Ca$par Believe Me" at bounding box center [200, 174] width 132 height 22
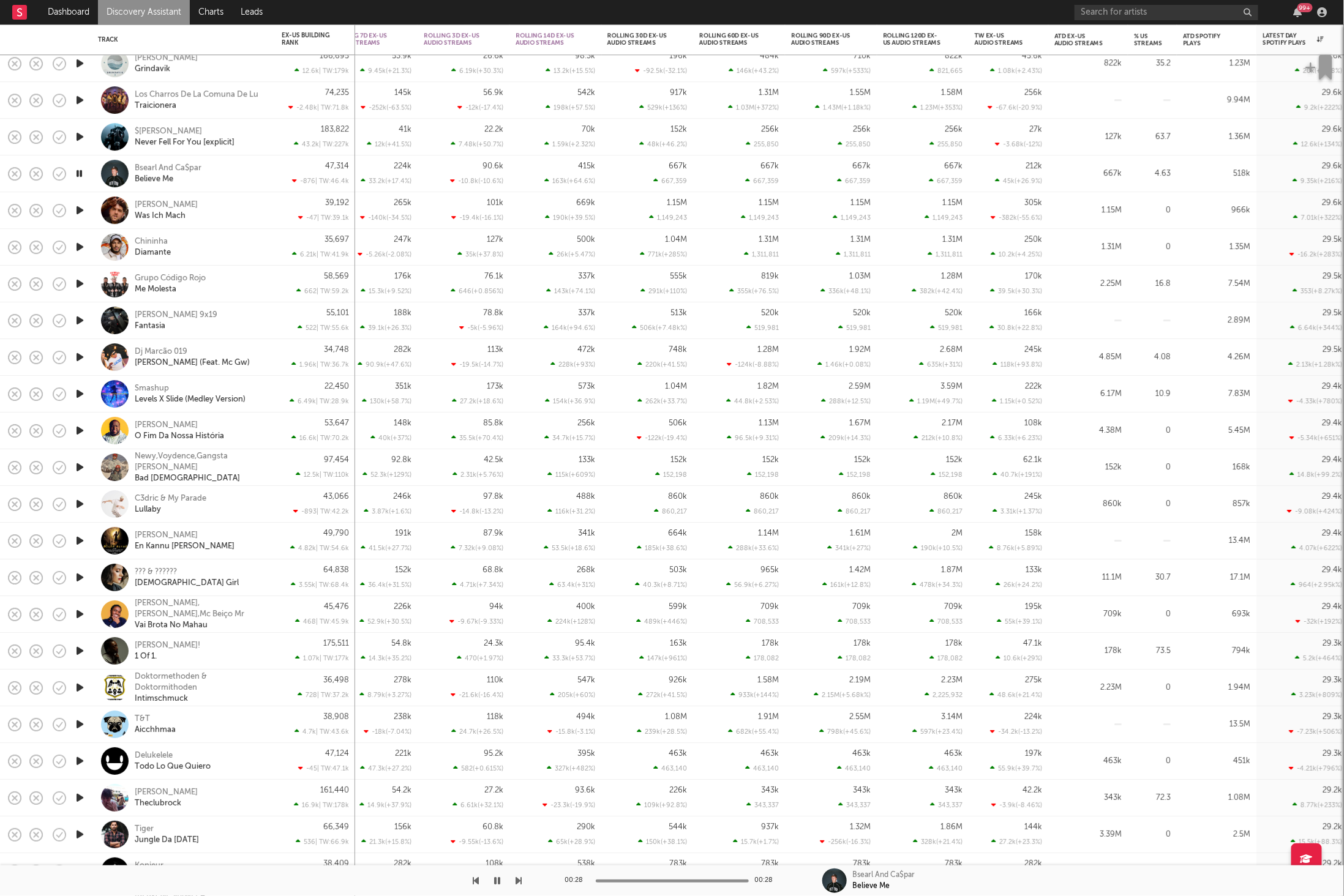
click at [521, 881] on icon "button" at bounding box center [519, 881] width 6 height 10
click at [517, 880] on icon "button" at bounding box center [519, 881] width 6 height 10
click at [526, 881] on div "00:10 00:19 [PERSON_NAME] 9x19 Fantasia" at bounding box center [672, 881] width 1344 height 31
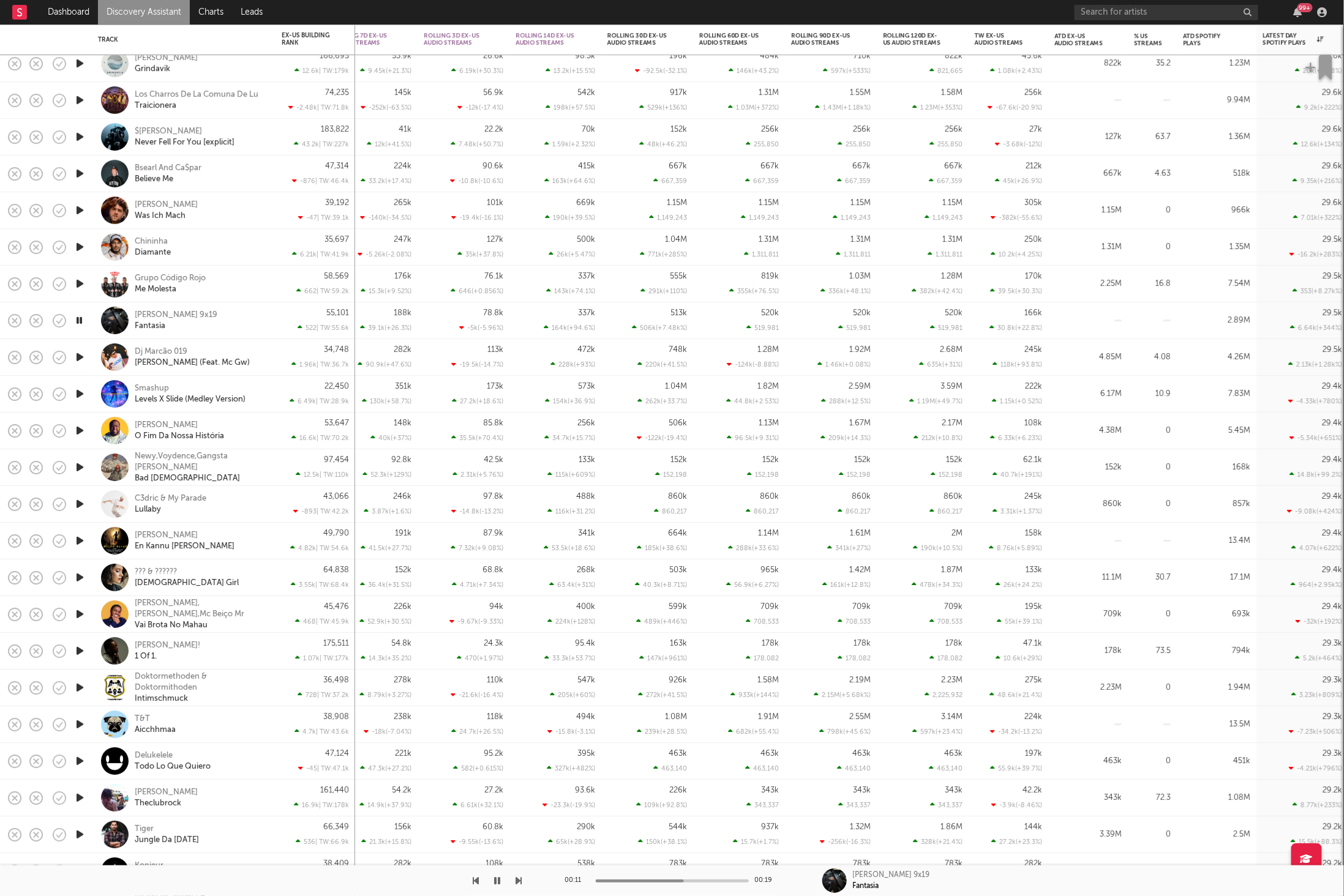
click at [519, 881] on icon "button" at bounding box center [519, 881] width 6 height 10
click at [517, 879] on icon "button" at bounding box center [519, 881] width 6 height 10
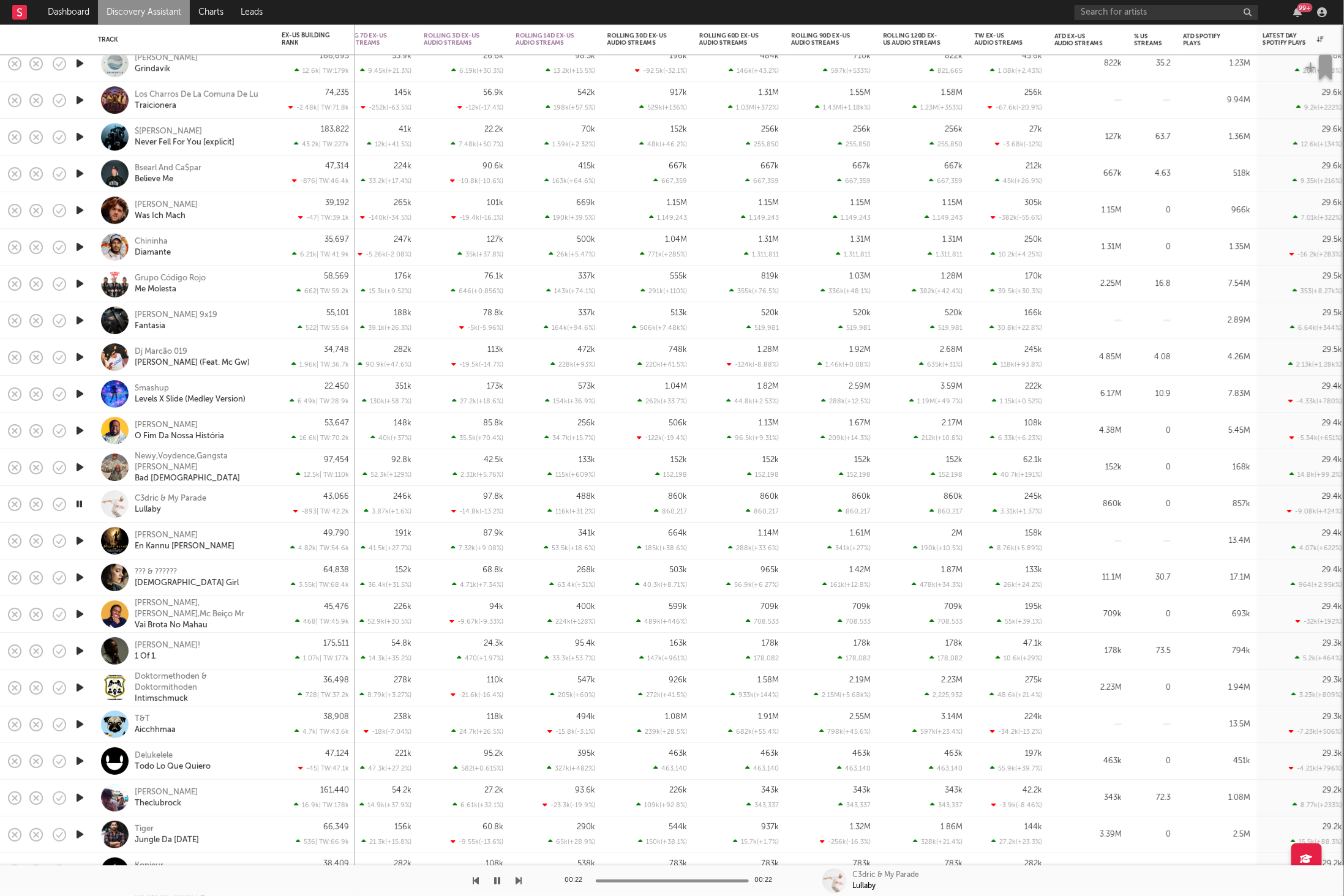
click at [515, 882] on div at bounding box center [261, 881] width 522 height 31
click at [519, 879] on icon "button" at bounding box center [519, 881] width 6 height 10
click at [471, 883] on div at bounding box center [261, 881] width 522 height 31
click at [471, 879] on div at bounding box center [261, 881] width 522 height 31
click at [476, 881] on icon "button" at bounding box center [476, 881] width 6 height 10
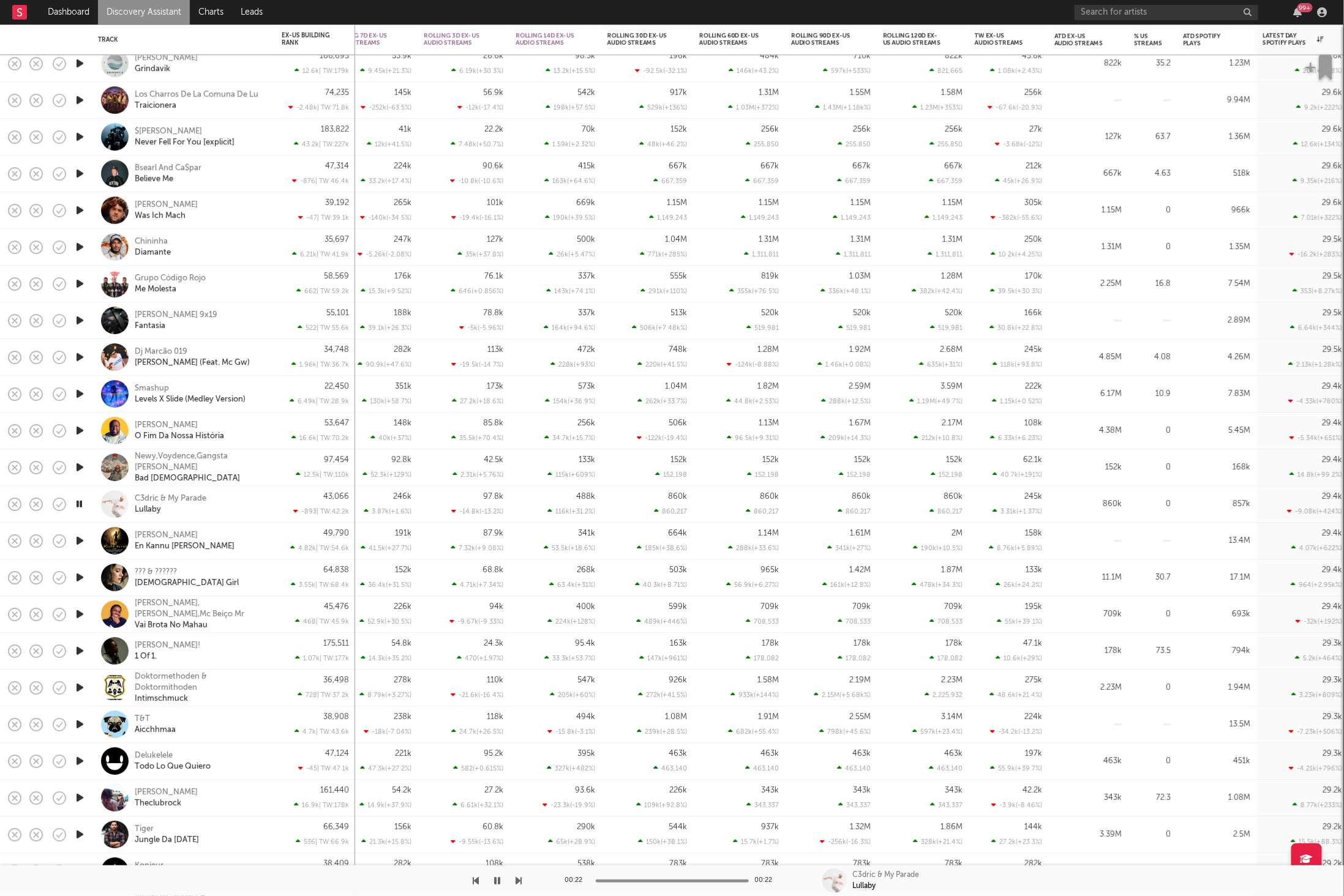
click at [515, 881] on div at bounding box center [261, 881] width 522 height 31
click at [518, 880] on icon "button" at bounding box center [519, 881] width 6 height 10
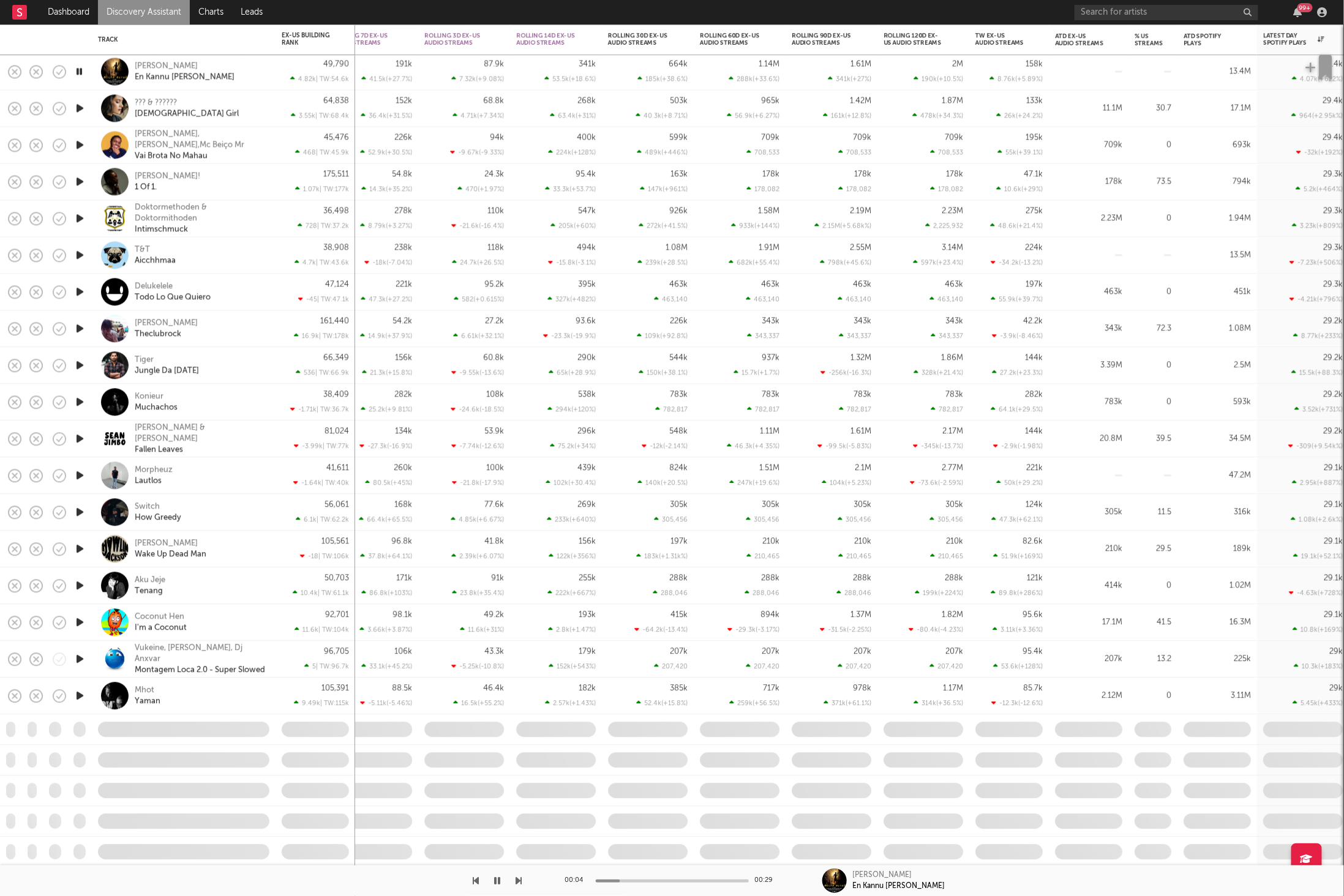
click at [517, 884] on icon "button" at bounding box center [519, 881] width 6 height 10
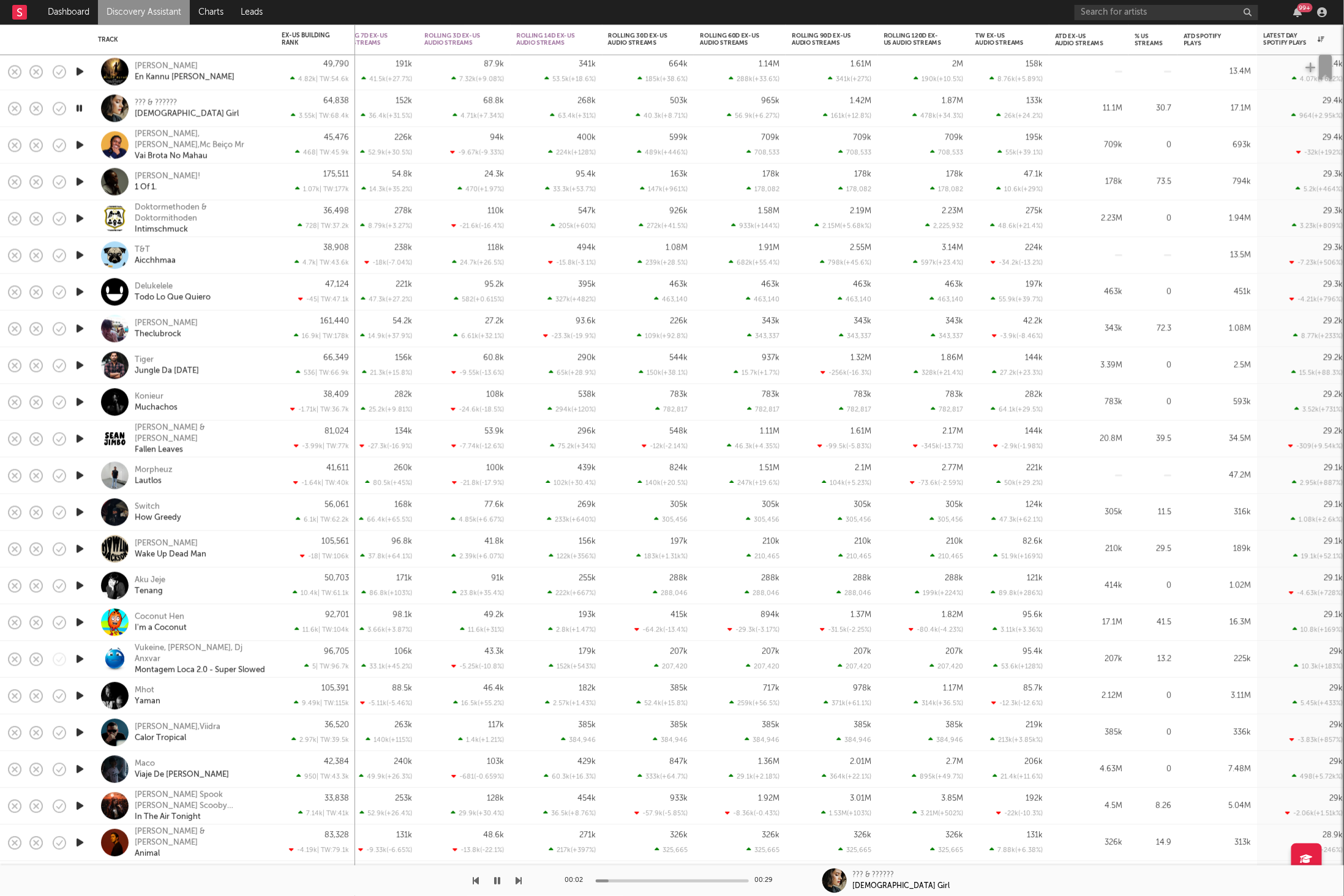
click at [519, 883] on icon "button" at bounding box center [519, 881] width 6 height 10
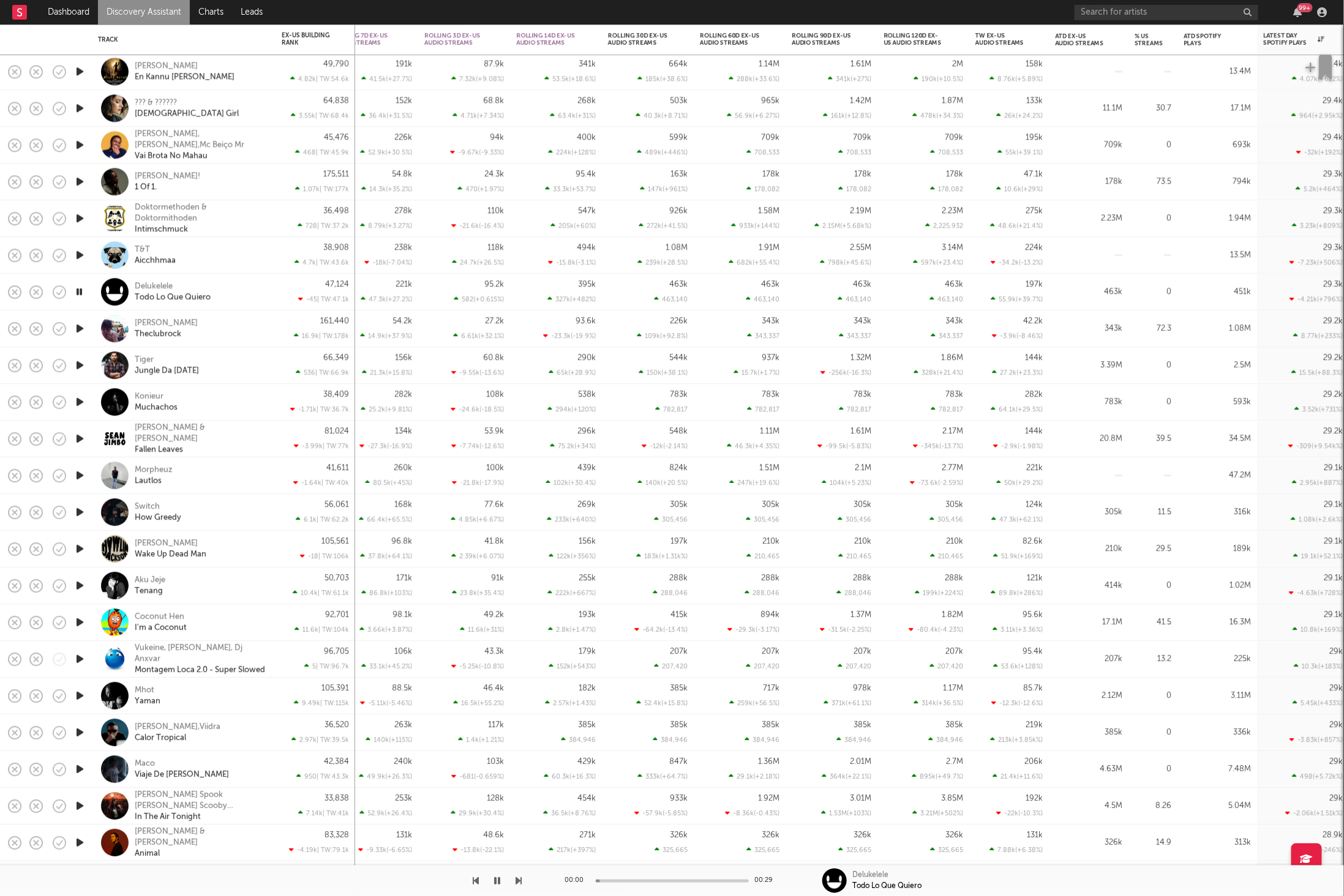
click at [519, 883] on icon "button" at bounding box center [519, 881] width 6 height 10
click at [214, 332] on div "[PERSON_NAME] Theclubrock" at bounding box center [200, 329] width 132 height 22
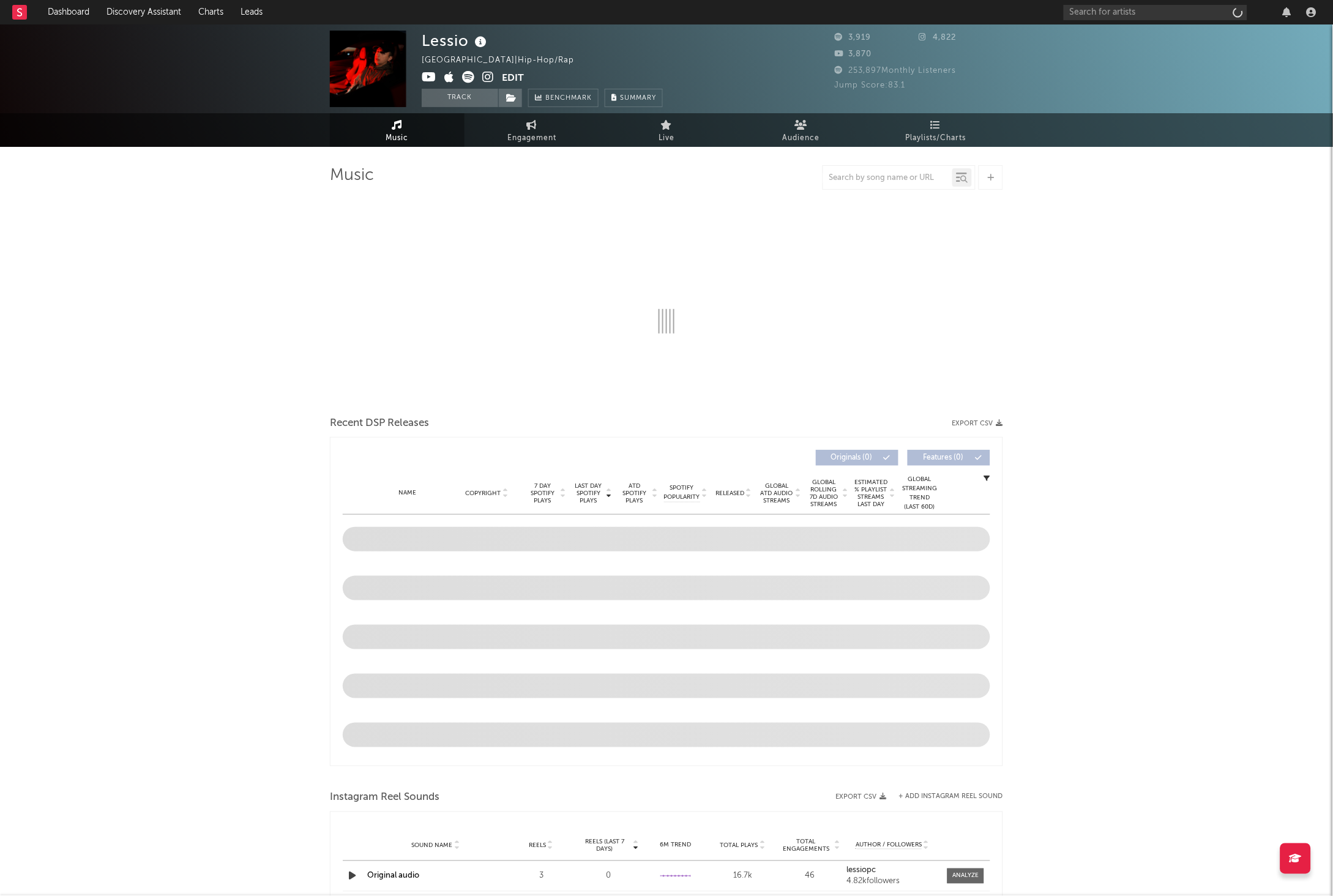
select select "6m"
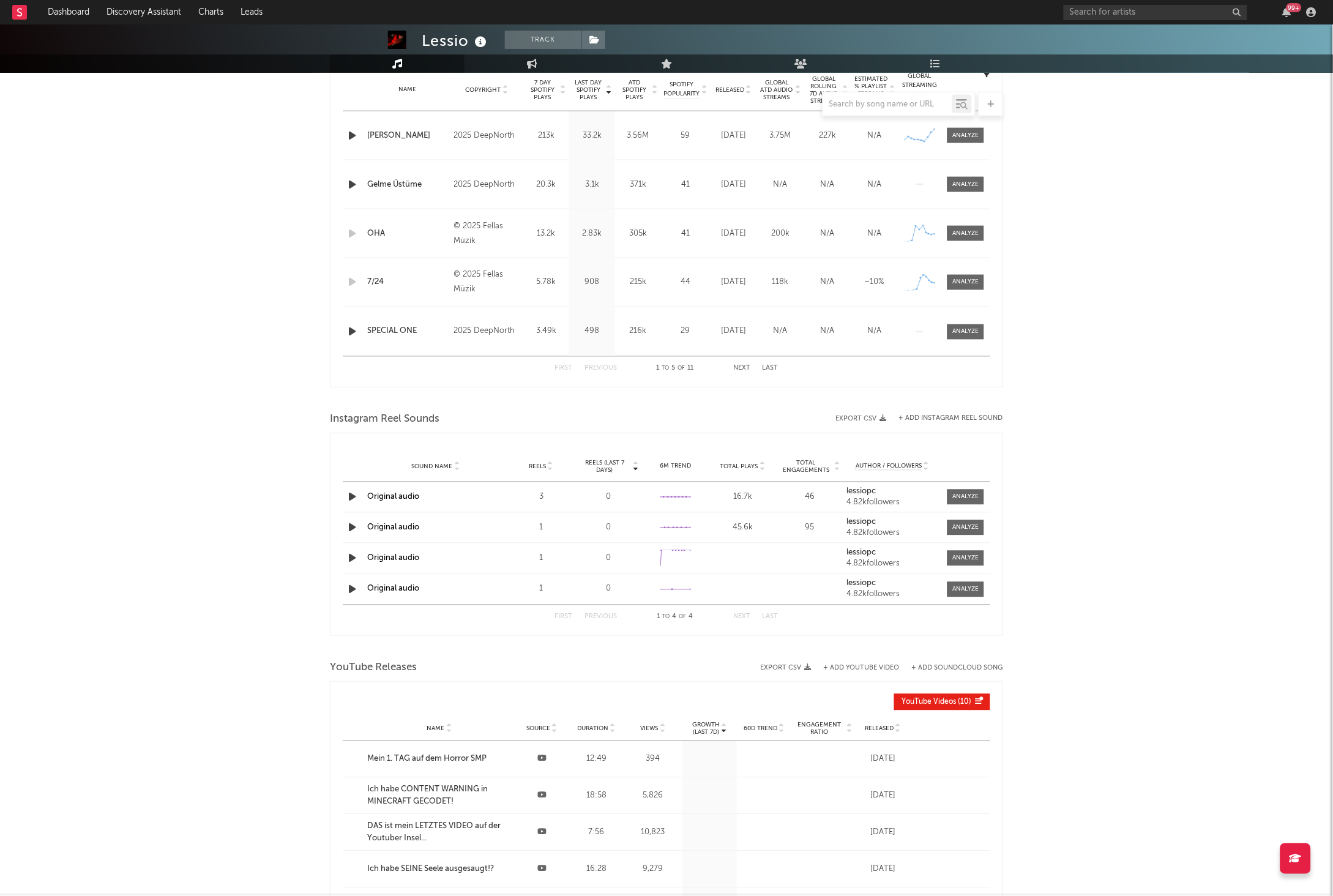
scroll to position [183, 0]
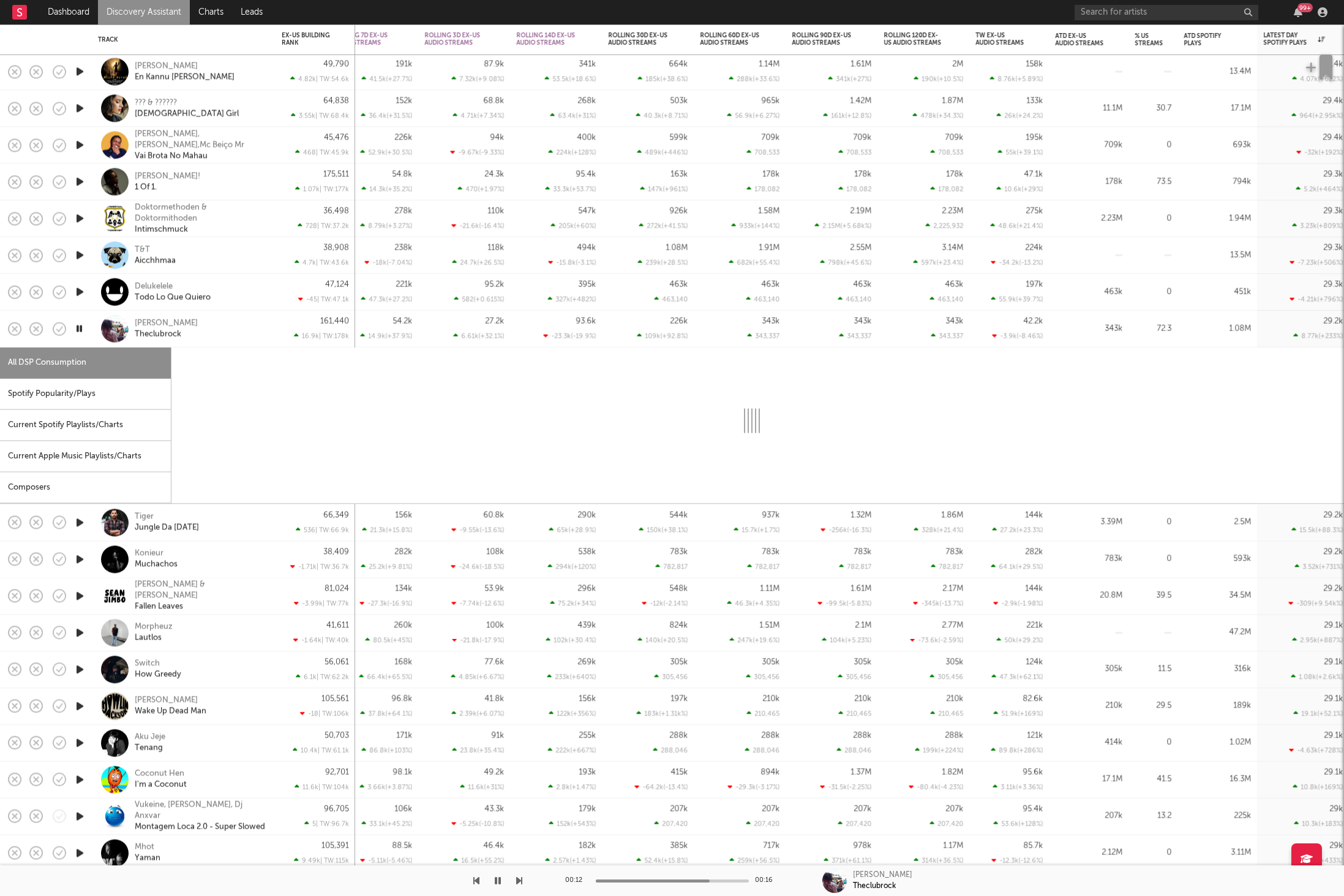
drag, startPoint x: 0, startPoint y: 0, endPoint x: 238, endPoint y: 392, distance: 458.6
click at [79, 401] on div "Spotify Popularity/Plays" at bounding box center [85, 394] width 171 height 31
select select "1w"
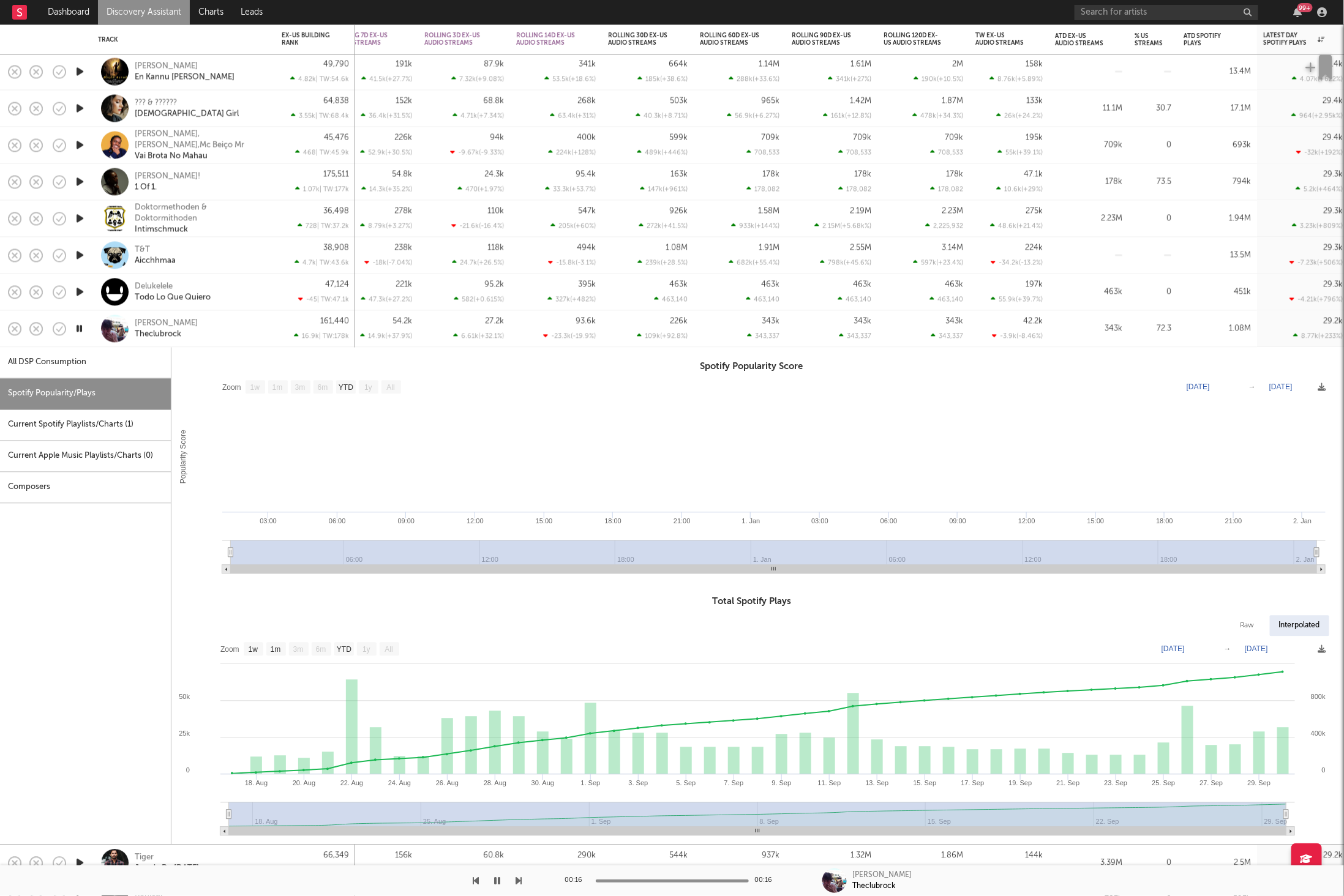
click at [217, 334] on div "[PERSON_NAME] Theclubrock" at bounding box center [200, 329] width 132 height 22
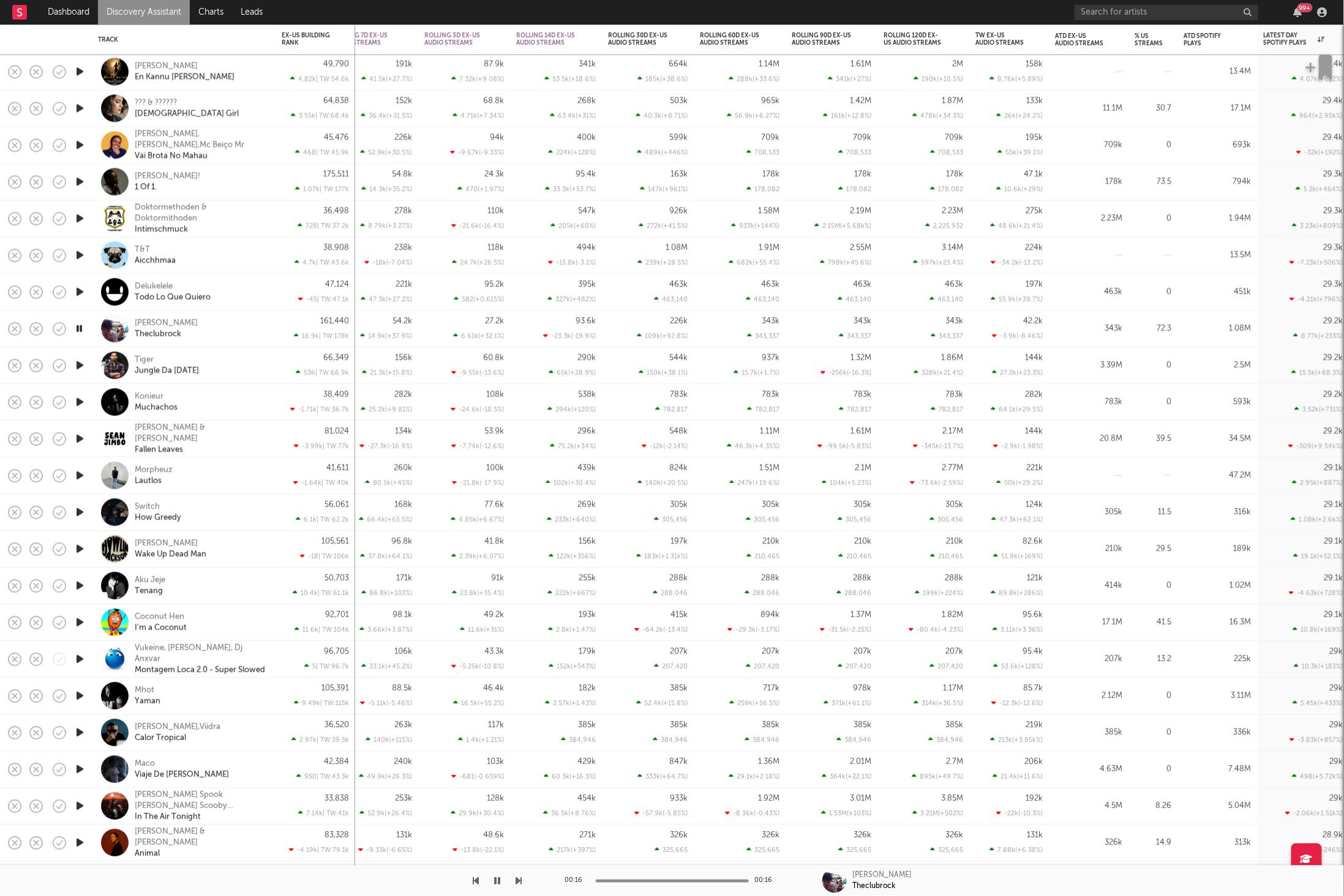
click at [77, 360] on icon "button" at bounding box center [79, 366] width 13 height 15
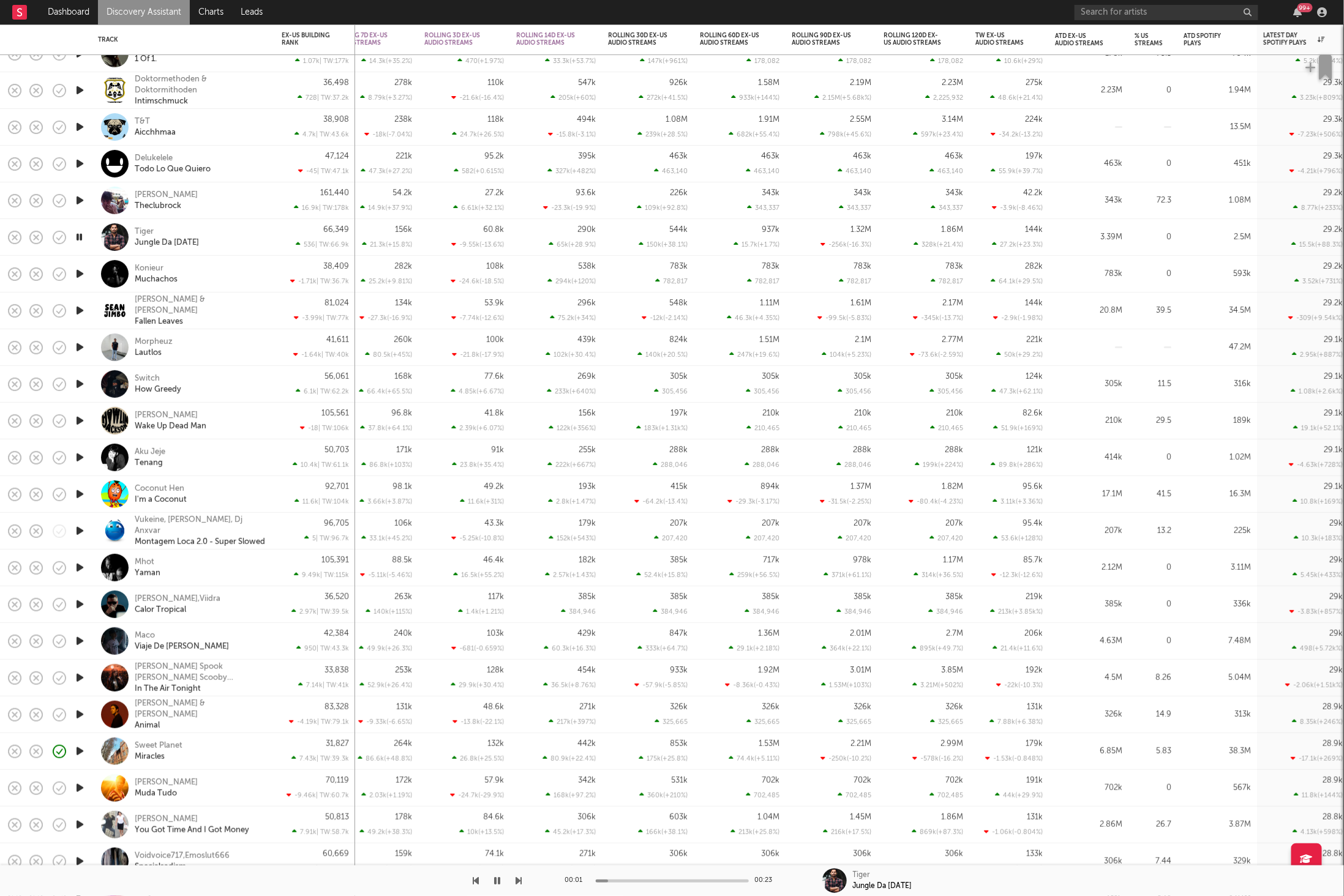
click at [517, 876] on icon "button" at bounding box center [519, 881] width 6 height 10
click at [519, 883] on icon "button" at bounding box center [519, 881] width 6 height 10
click at [518, 883] on icon "button" at bounding box center [519, 881] width 6 height 10
click at [498, 882] on icon "button" at bounding box center [498, 881] width 6 height 10
click at [496, 879] on icon "button" at bounding box center [498, 881] width 8 height 10
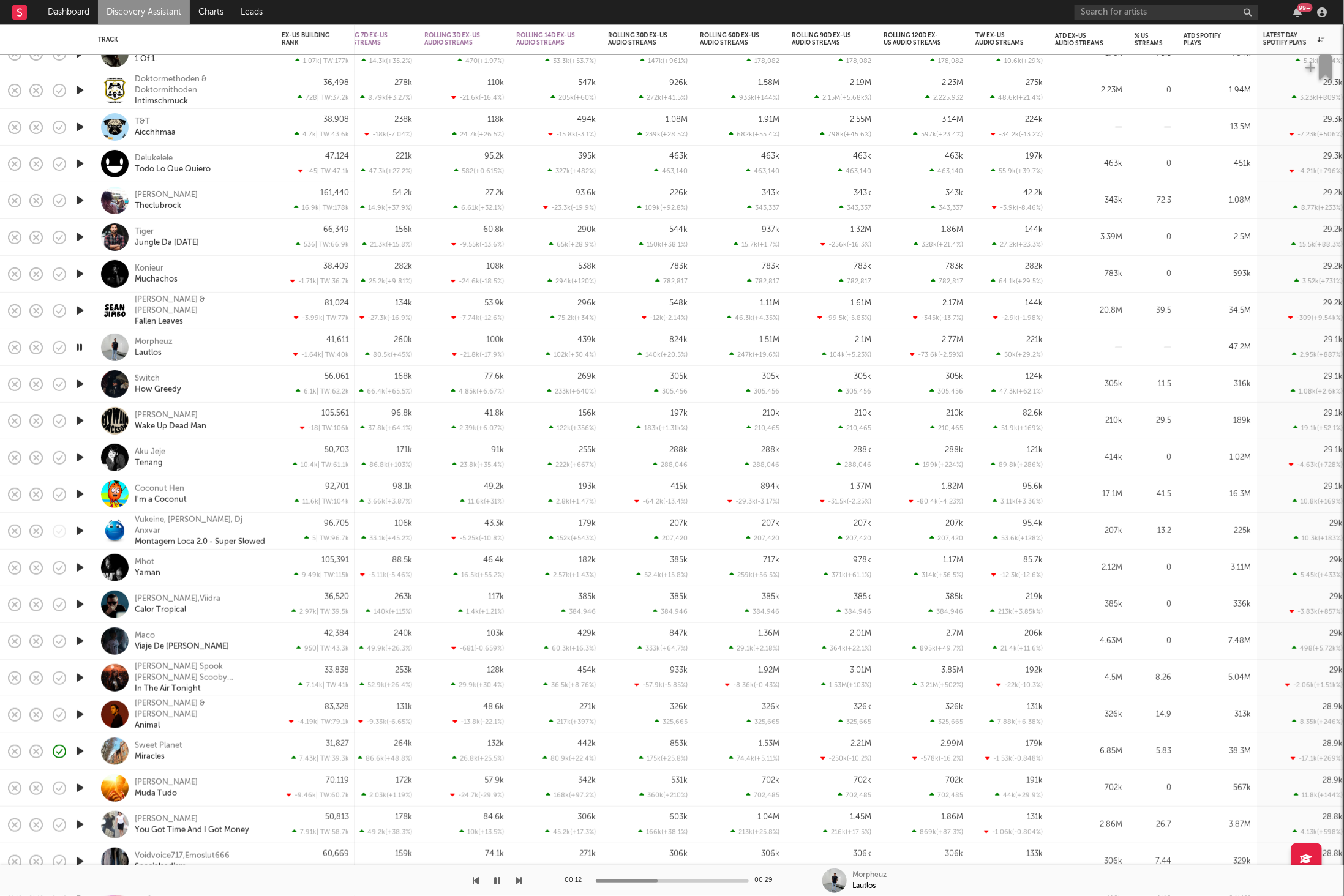
click at [517, 880] on icon "button" at bounding box center [519, 881] width 6 height 10
